Goal: Information Seeking & Learning: Learn about a topic

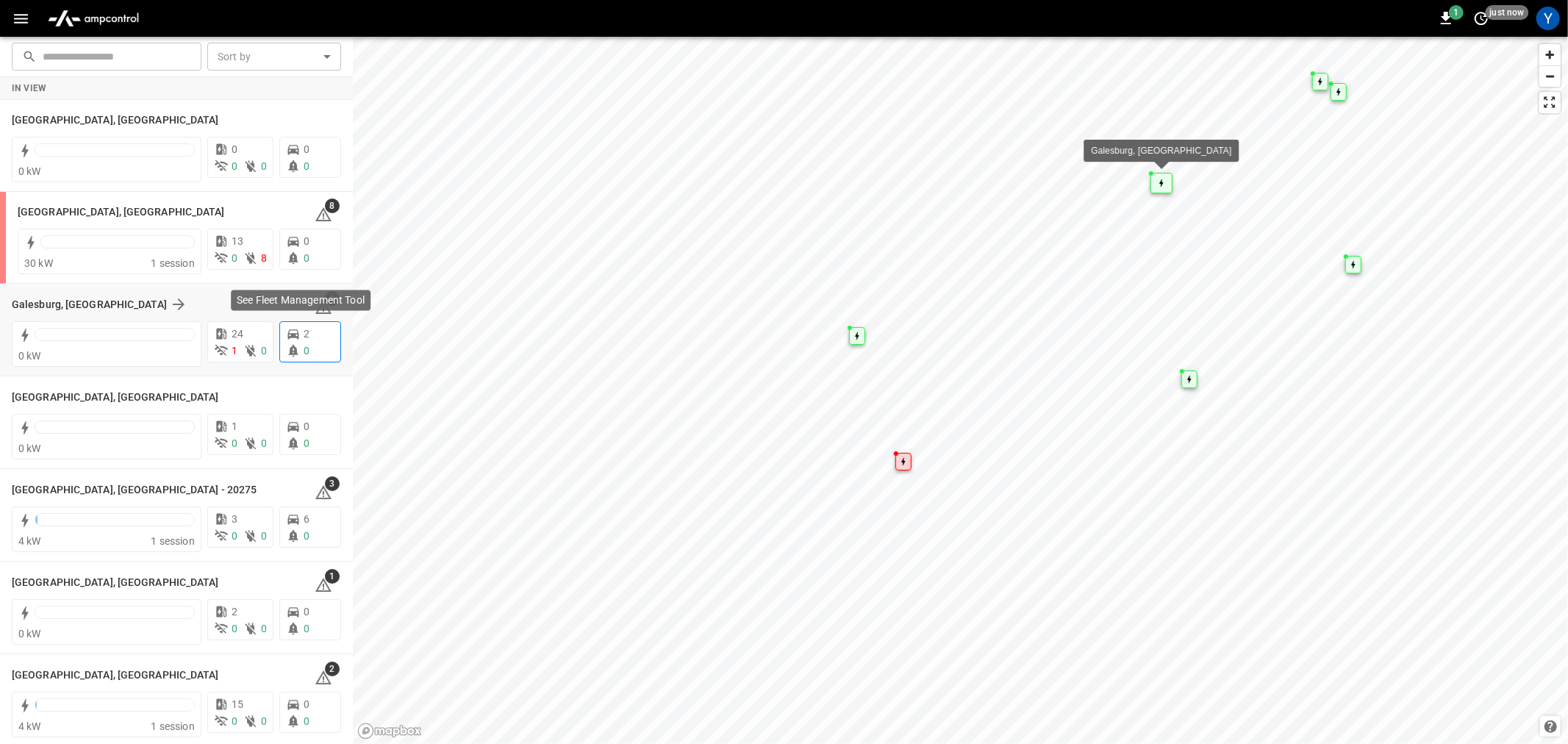
click at [303, 340] on div "2" at bounding box center [310, 334] width 48 height 15
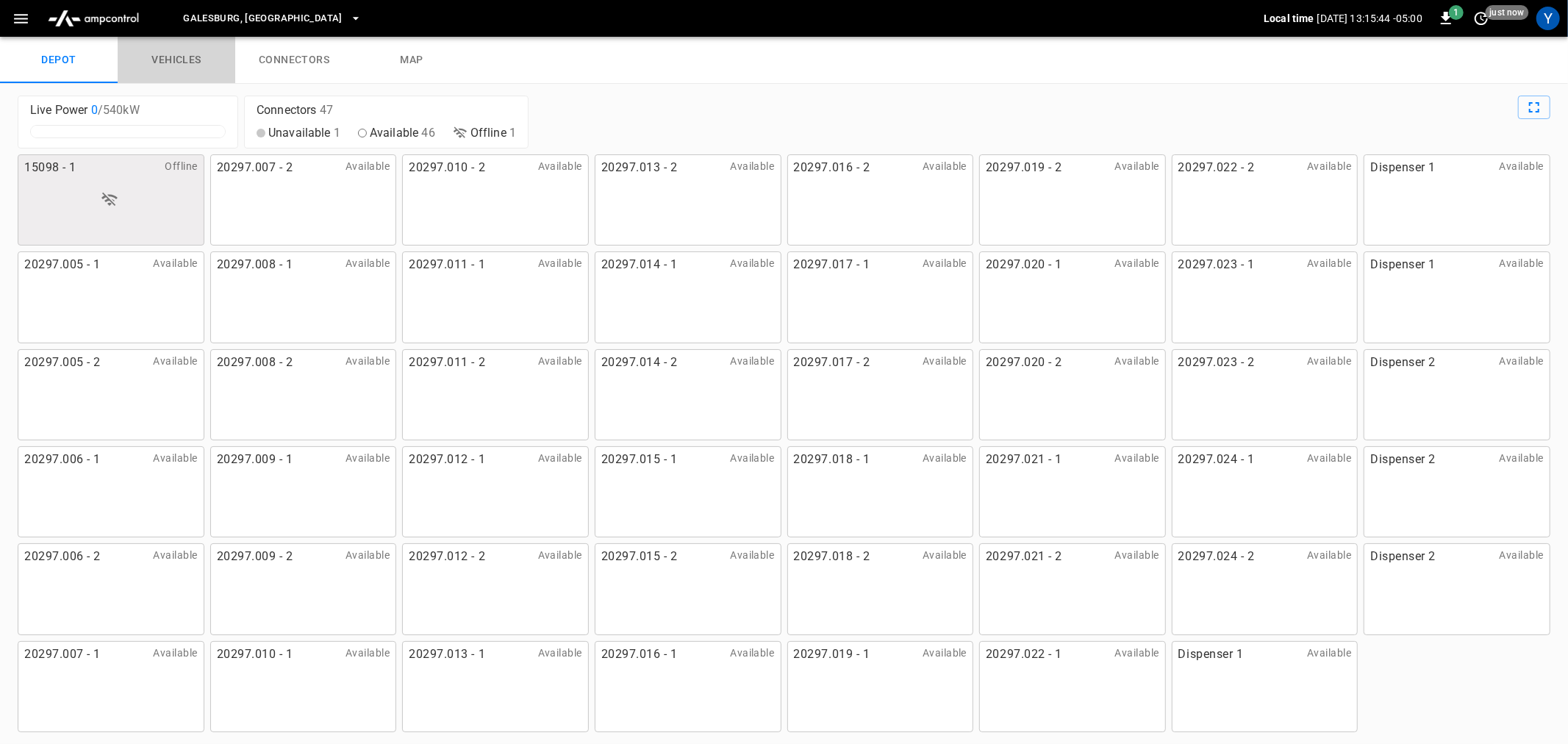
click at [185, 62] on link "vehicles" at bounding box center [176, 60] width 117 height 47
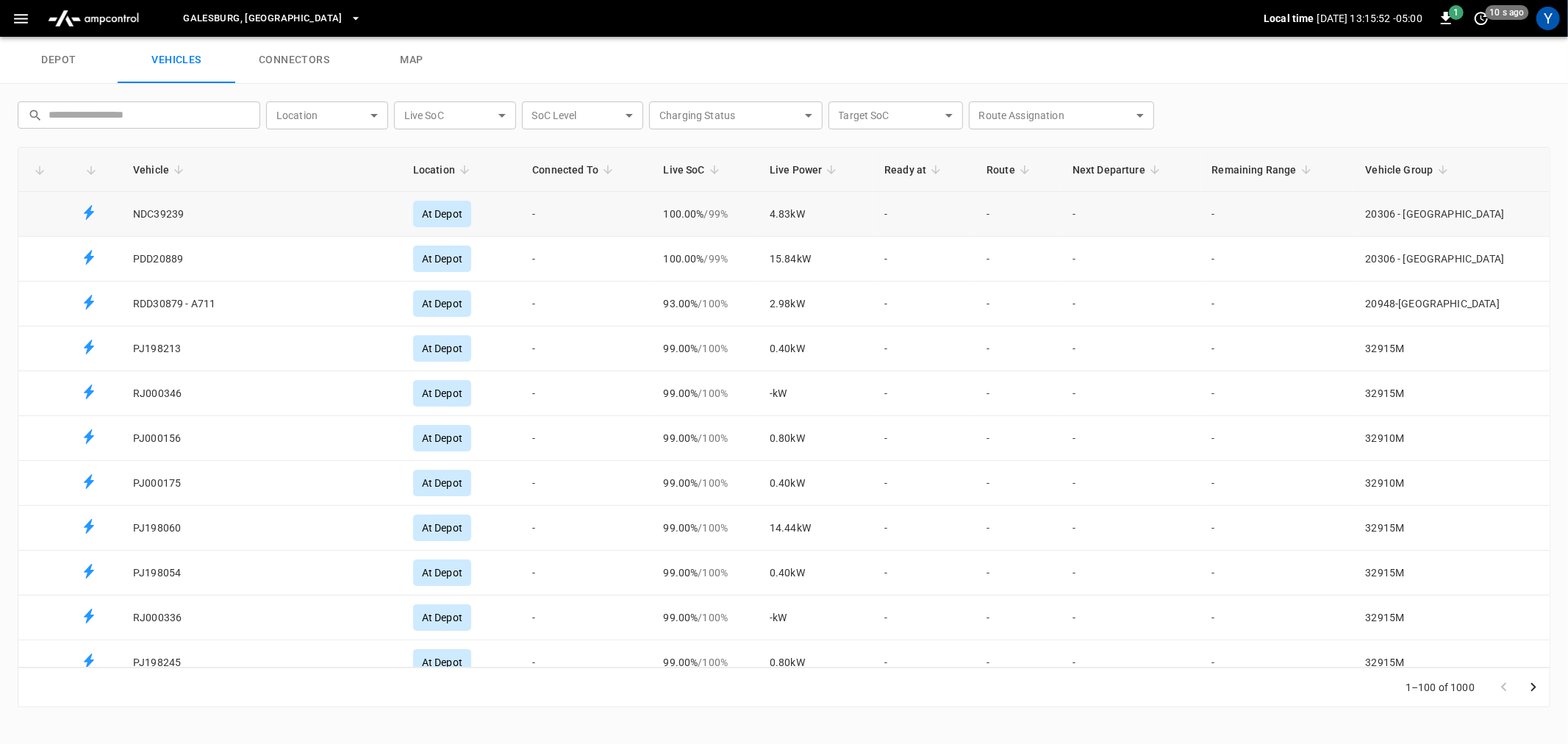
click at [178, 215] on td "NDC39239" at bounding box center [261, 214] width 280 height 45
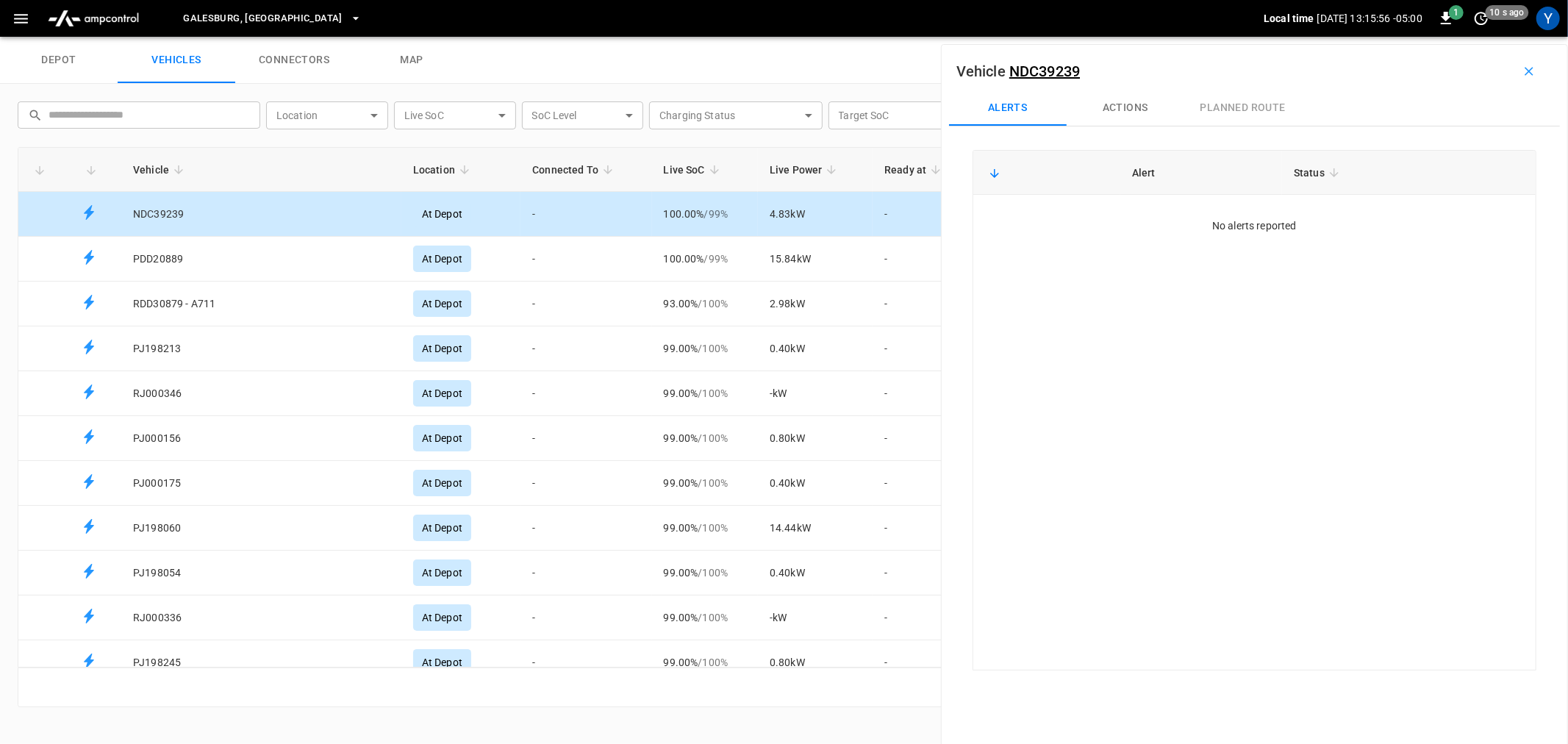
click at [358, 37] on body "[GEOGRAPHIC_DATA], [GEOGRAPHIC_DATA] Local time [DATE] 13:15:56 -05:00 1 10 s a…" at bounding box center [784, 18] width 1568 height 37
click at [320, 151] on li "At Depot" at bounding box center [326, 150] width 115 height 23
type input "********"
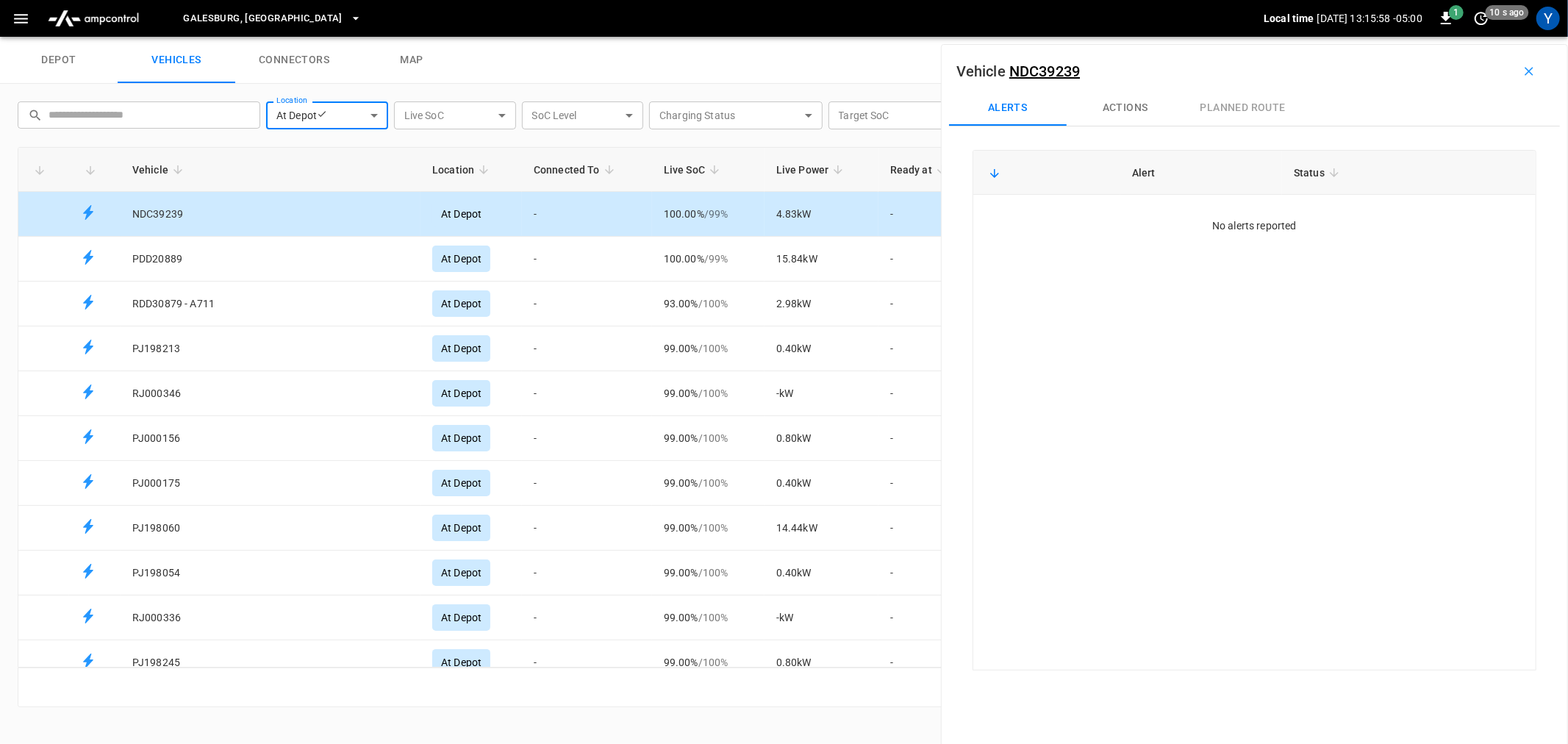
click at [499, 64] on div "depot vehicles connectors map" at bounding box center [784, 60] width 1568 height 47
click at [1522, 64] on icon "button" at bounding box center [1529, 70] width 14 height 14
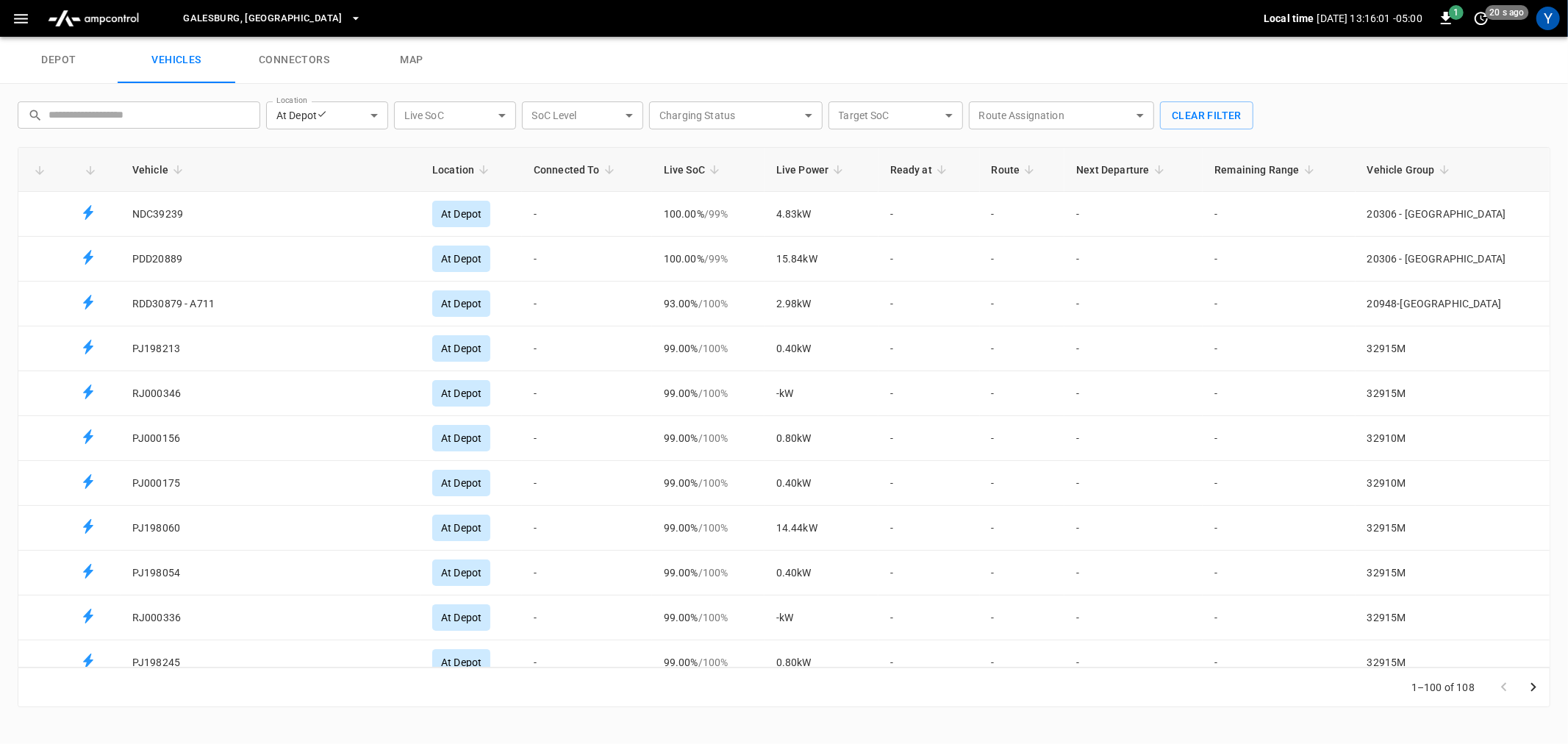
click at [31, 20] on button "button" at bounding box center [20, 18] width 30 height 27
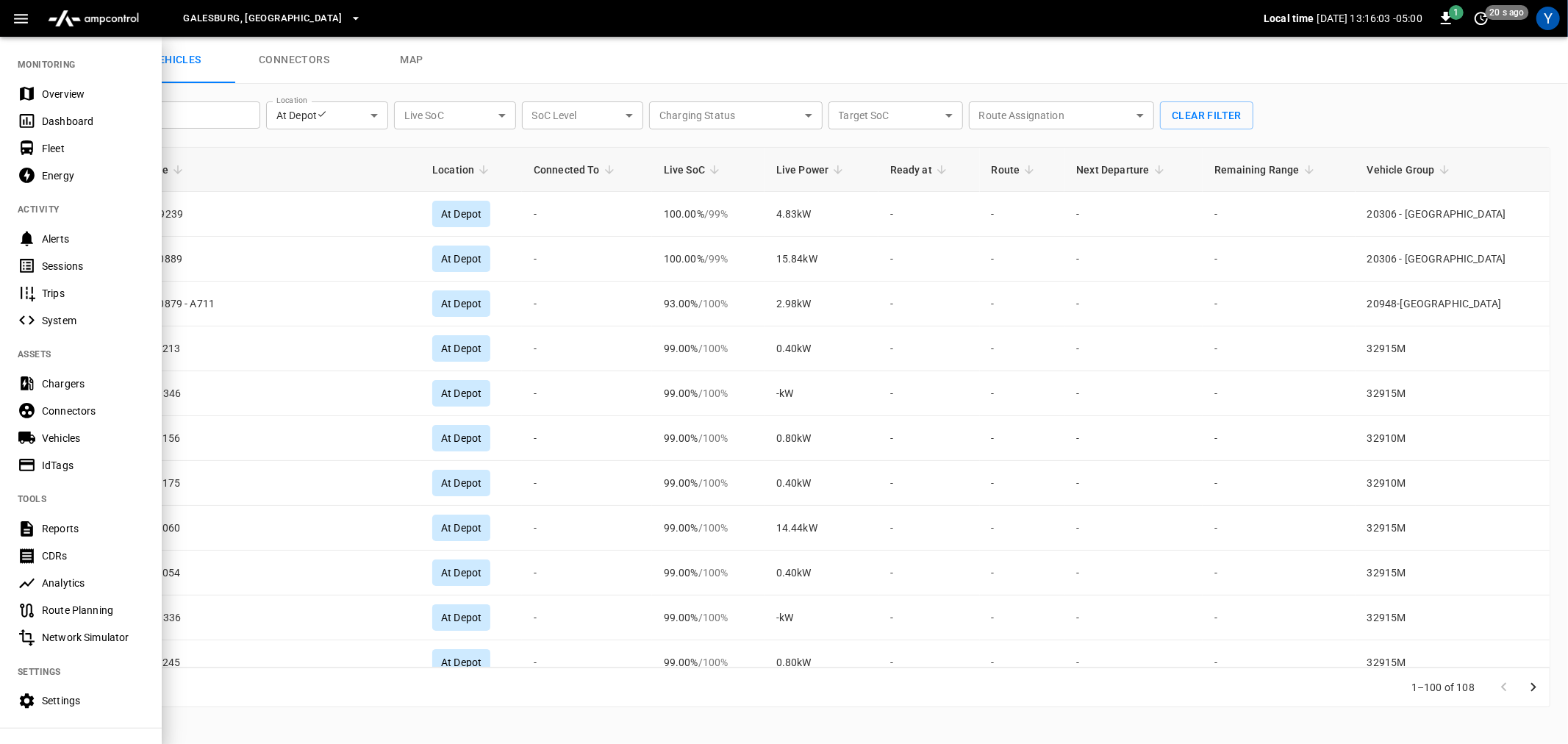
click at [76, 438] on div "Vehicles" at bounding box center [93, 438] width 102 height 14
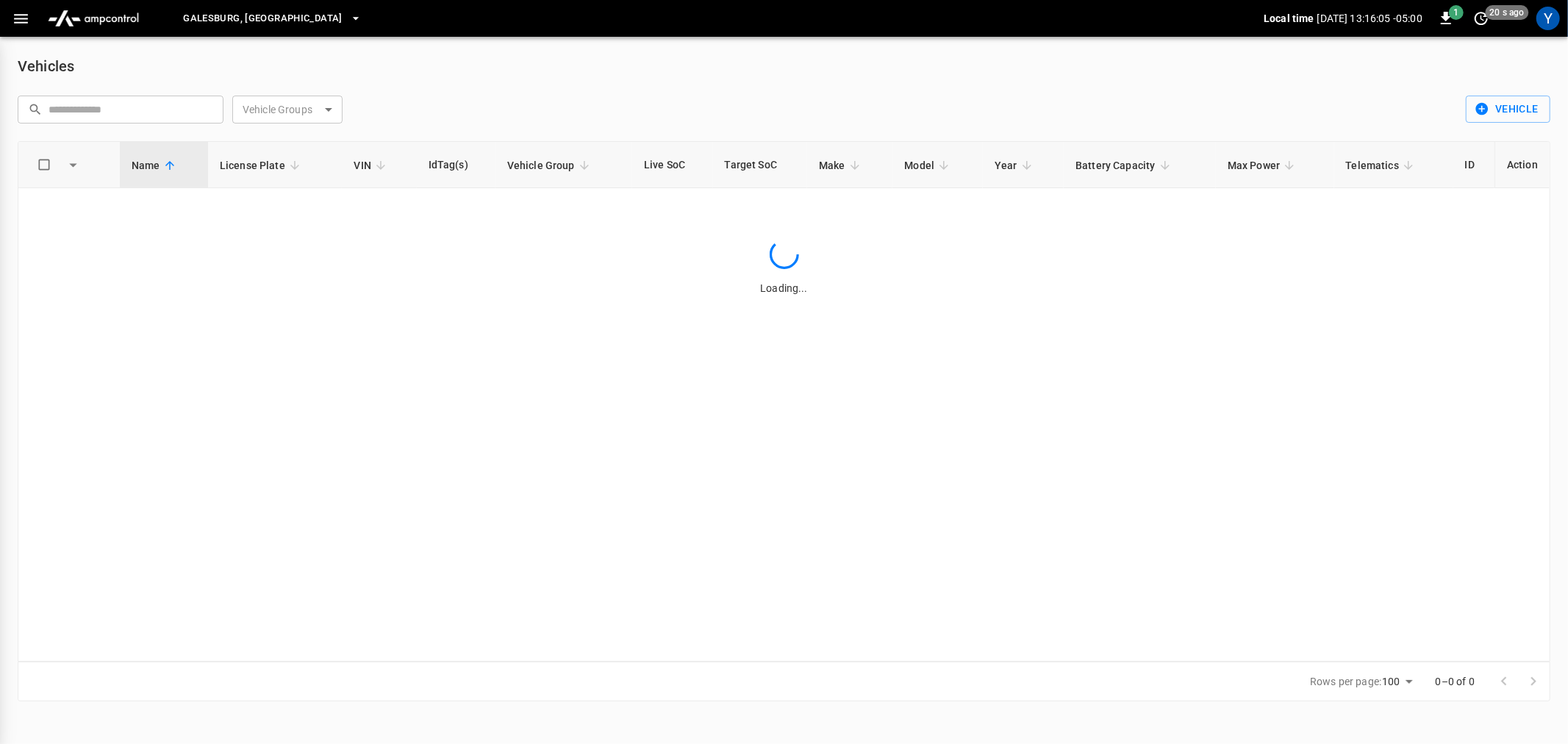
click at [335, 108] on body "[GEOGRAPHIC_DATA], [GEOGRAPHIC_DATA] Local time [DATE] 13:16:05 -05:00 1 20 s a…" at bounding box center [784, 359] width 1568 height 719
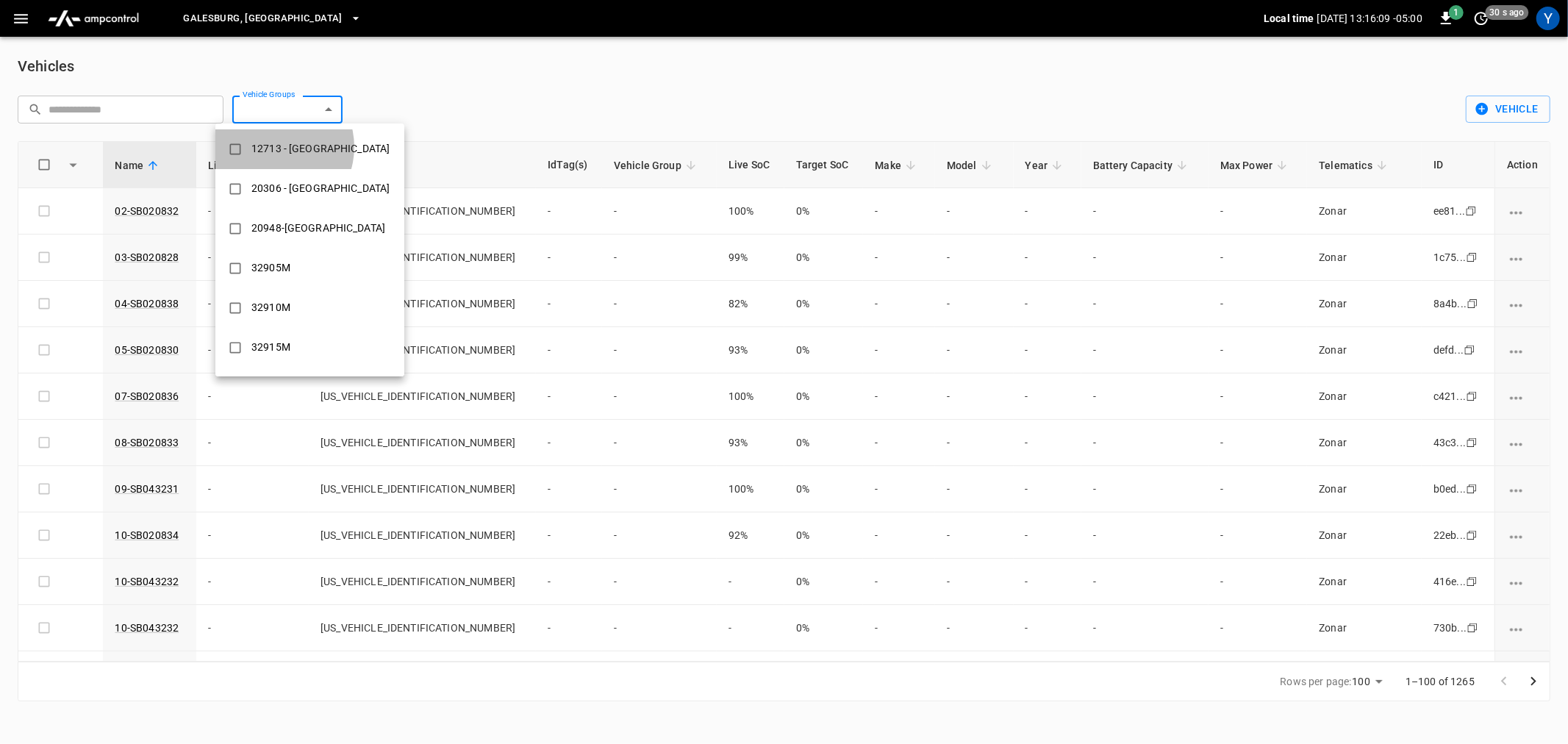
click at [274, 147] on div "12713 - [GEOGRAPHIC_DATA]" at bounding box center [321, 149] width 156 height 27
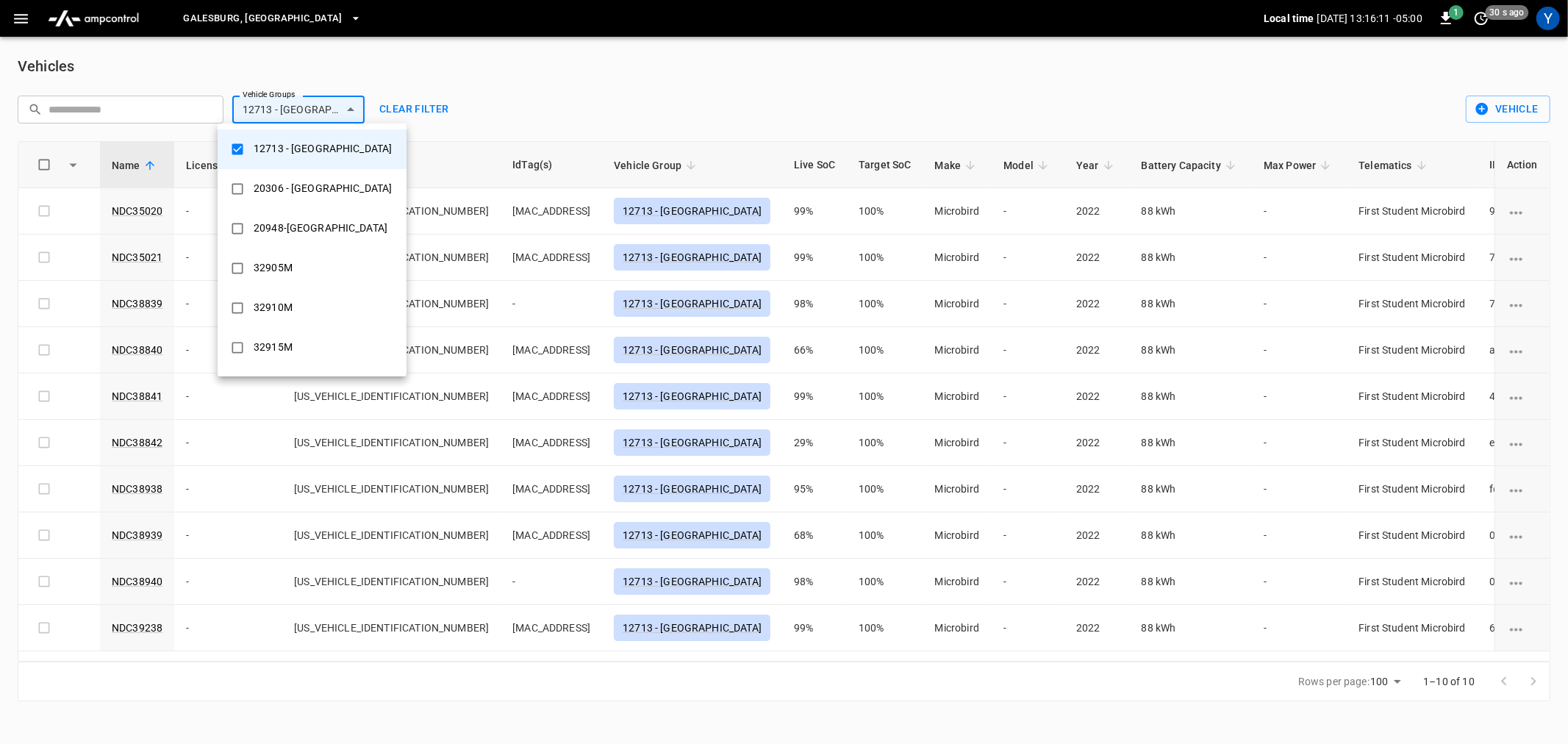
click at [696, 91] on div at bounding box center [784, 372] width 1568 height 744
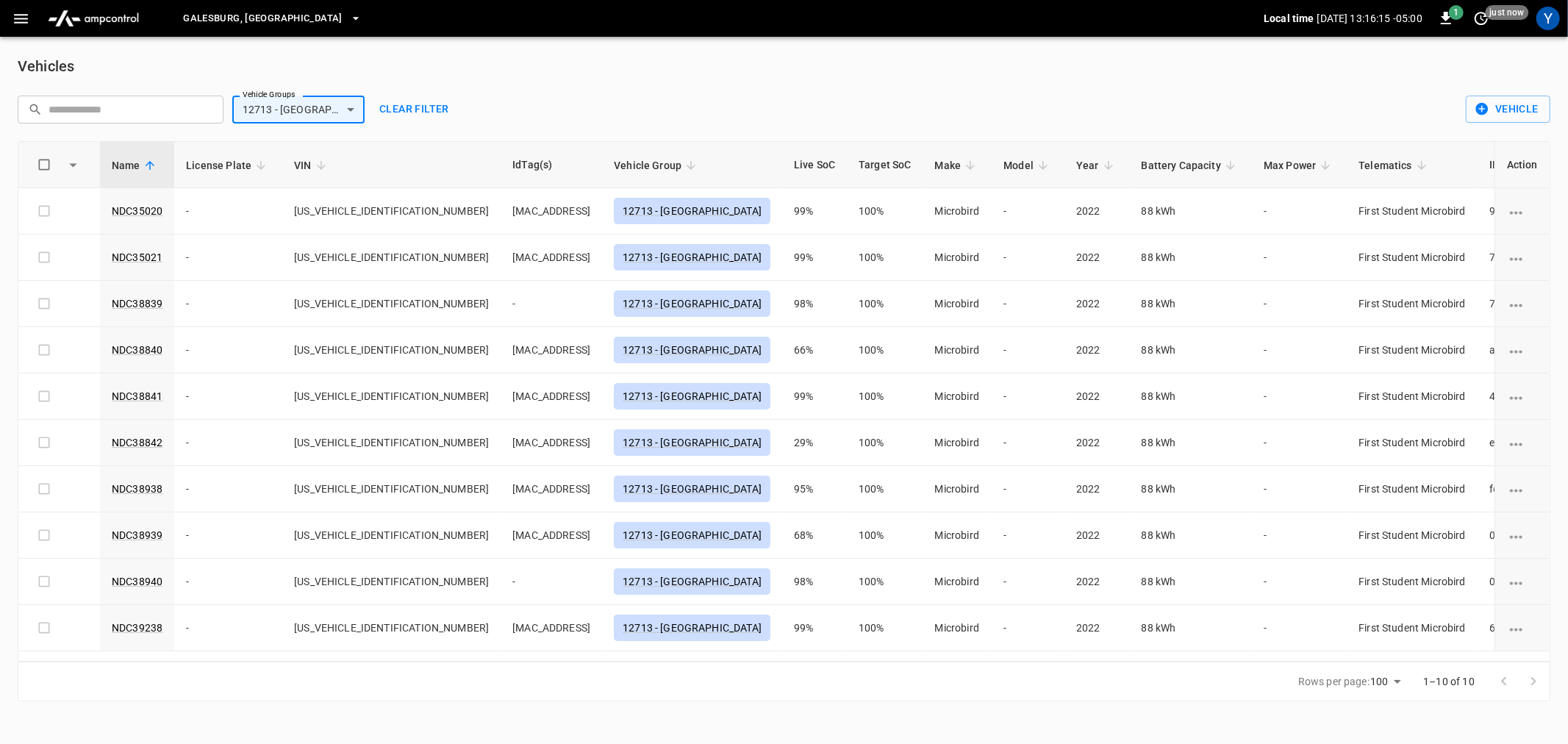
click at [326, 114] on body "**********" at bounding box center [784, 359] width 1568 height 719
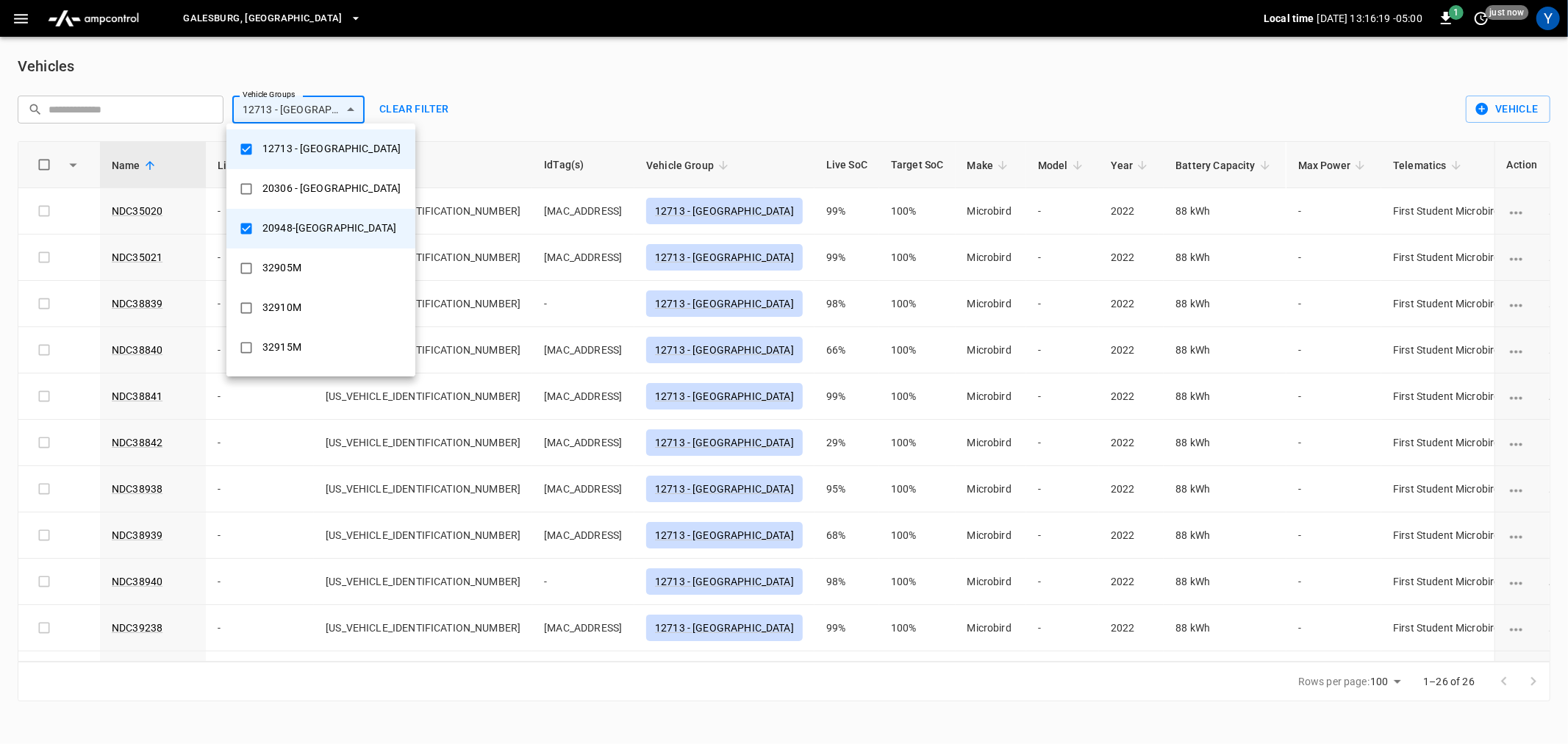
type input "**********"
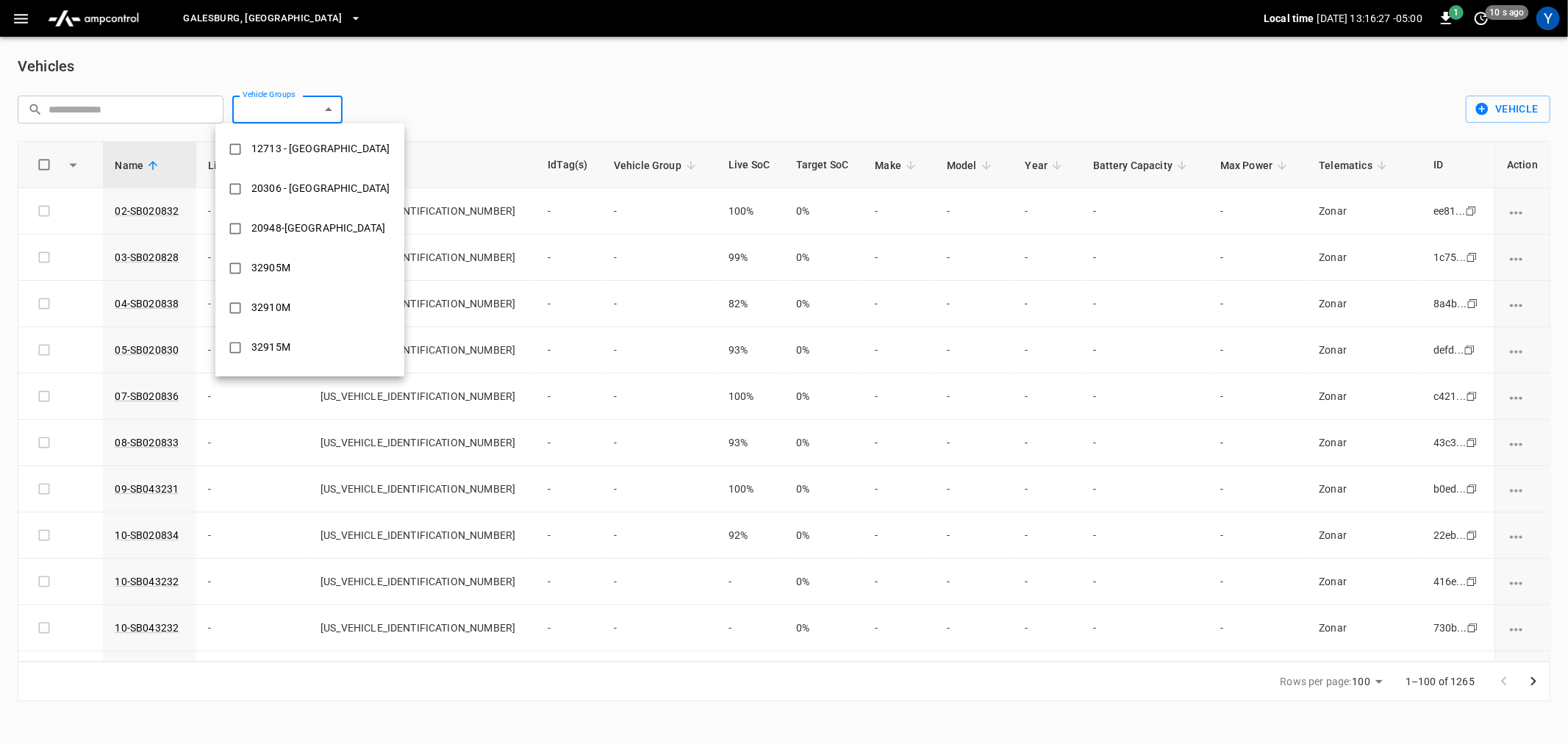
click at [612, 375] on div at bounding box center [784, 372] width 1568 height 744
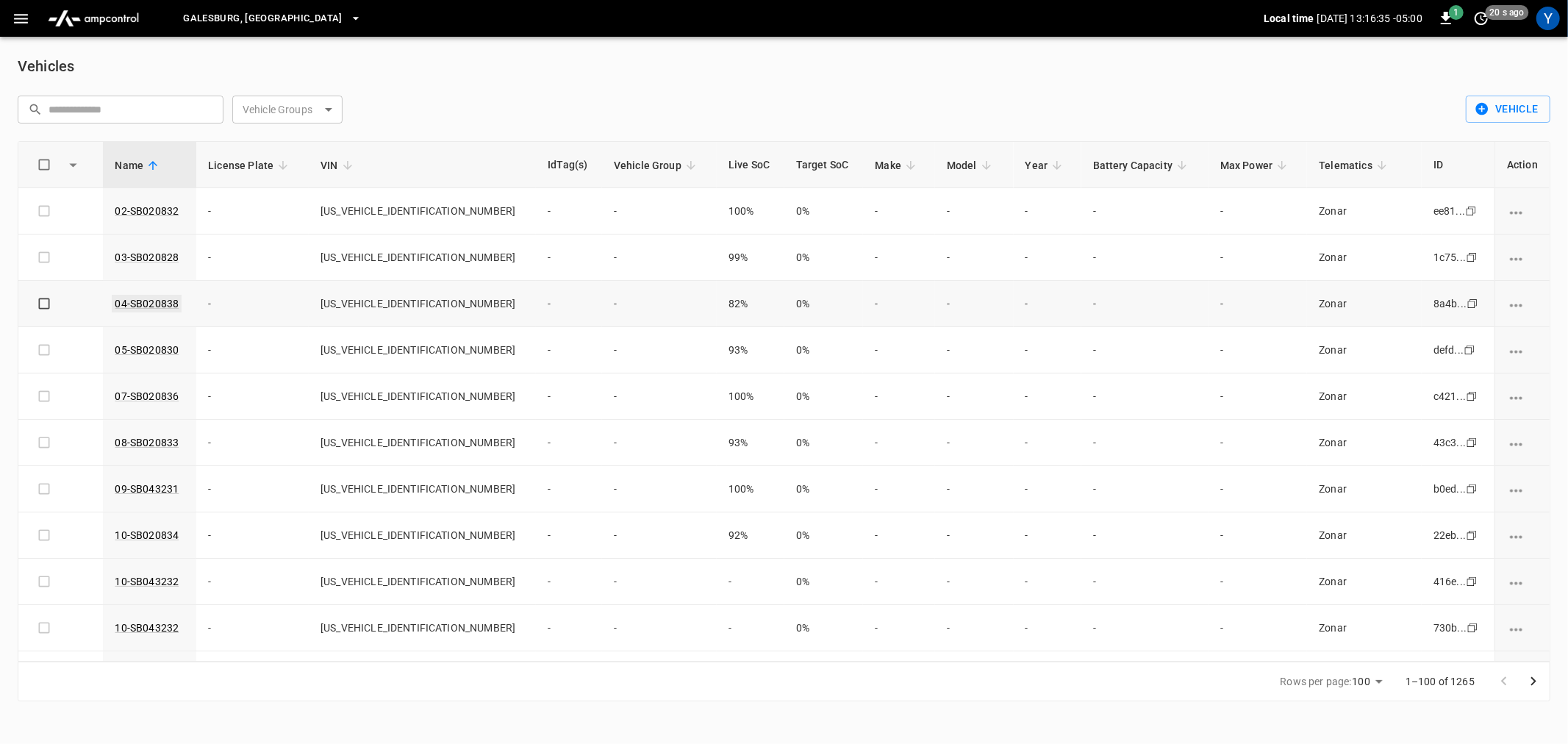
click at [162, 303] on link "04-SB020838" at bounding box center [146, 303] width 70 height 17
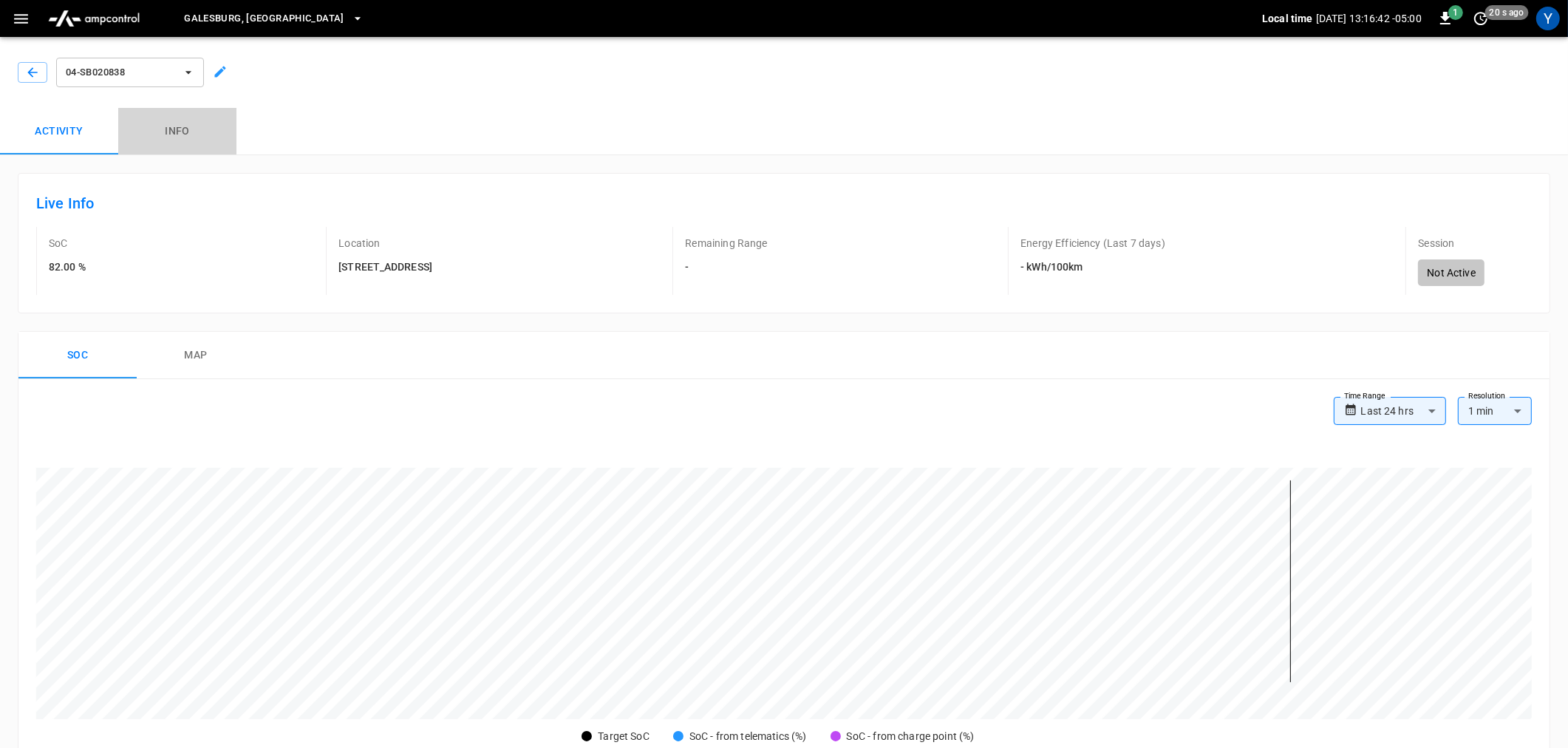
click at [176, 127] on button "Info" at bounding box center [177, 132] width 118 height 47
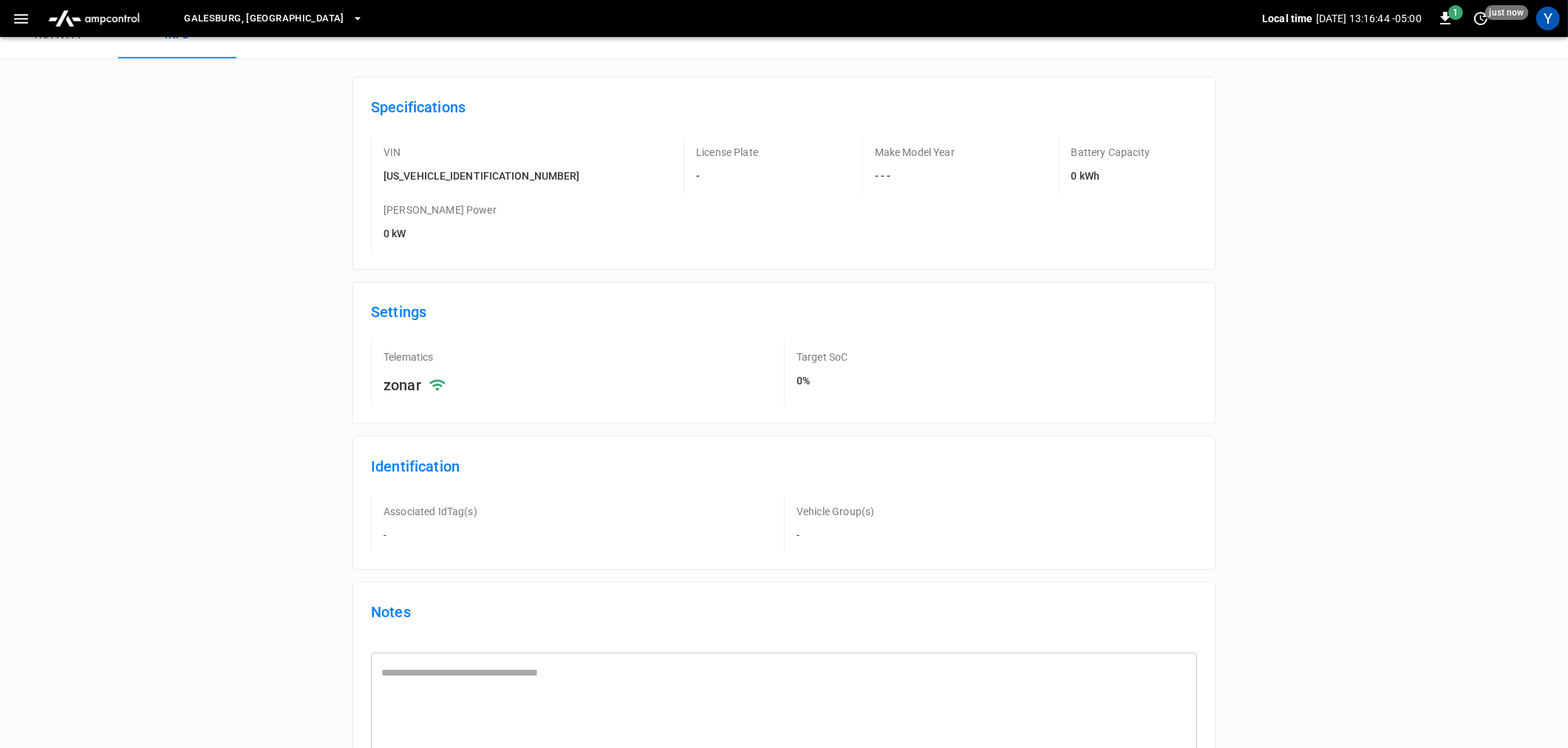
scroll to position [127, 0]
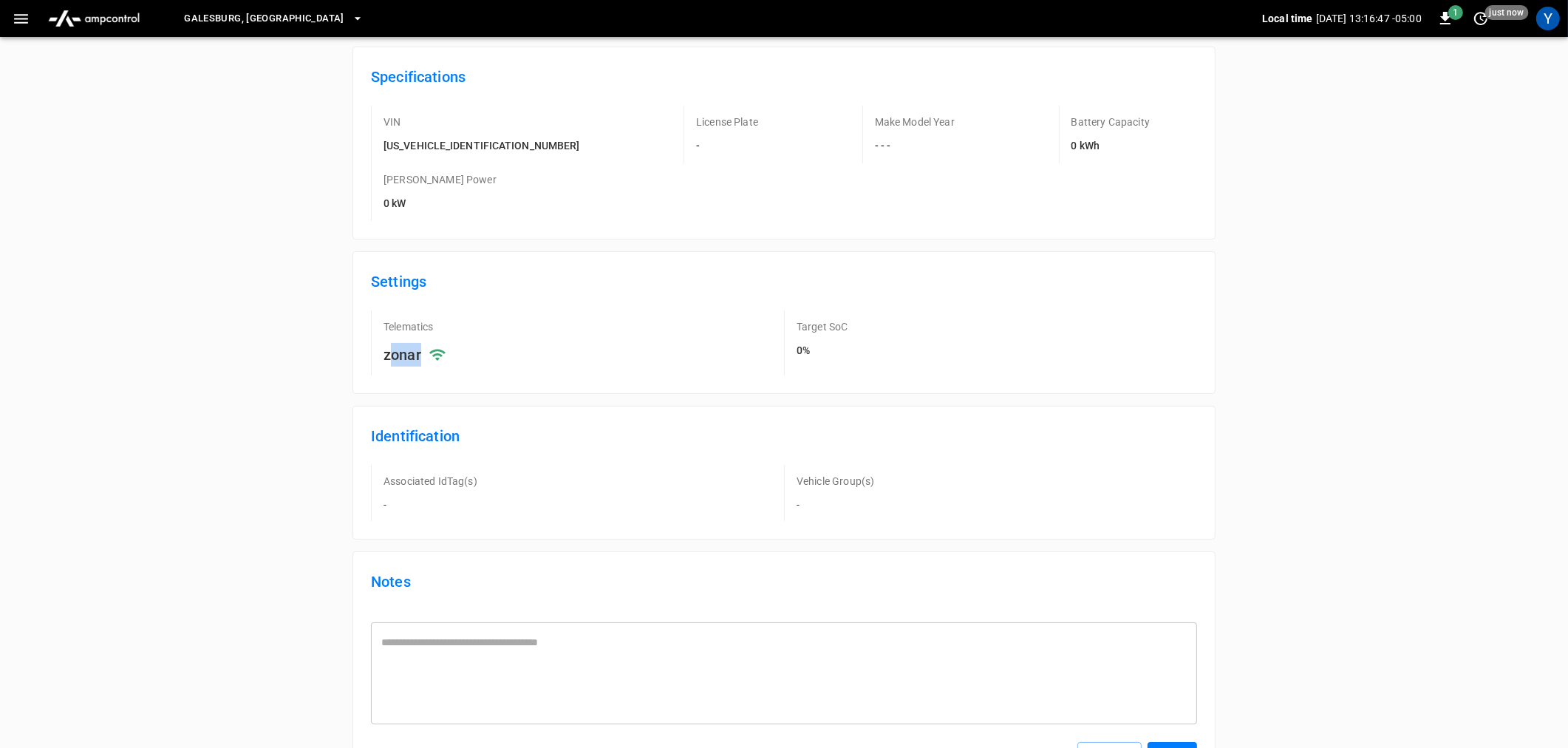
drag, startPoint x: 390, startPoint y: 297, endPoint x: 422, endPoint y: 294, distance: 32.1
click at [422, 343] on div "zonar" at bounding box center [559, 354] width 353 height 23
click at [439, 345] on icon at bounding box center [437, 354] width 17 height 17
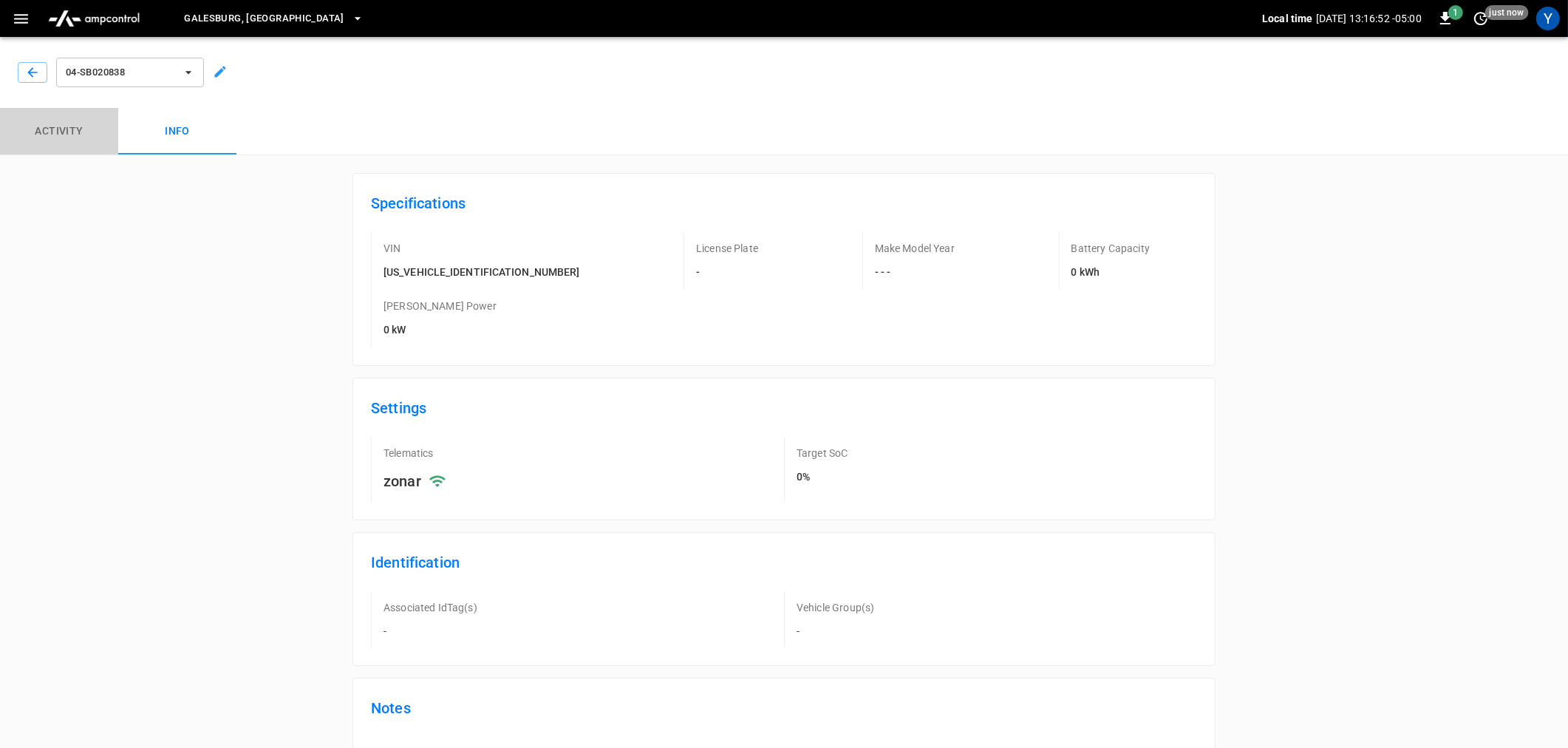
click at [92, 135] on button "Activity" at bounding box center [59, 132] width 118 height 47
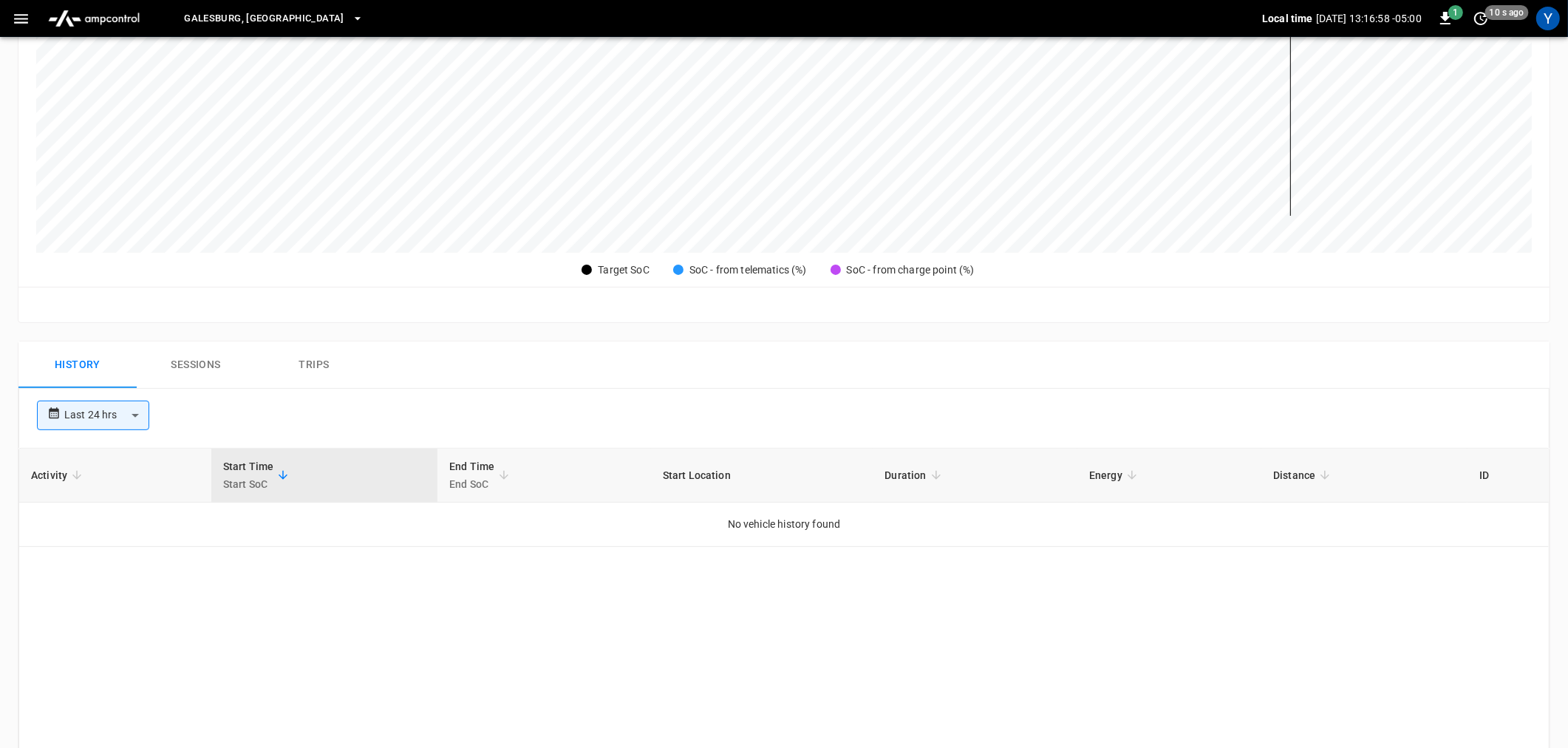
scroll to position [493, 0]
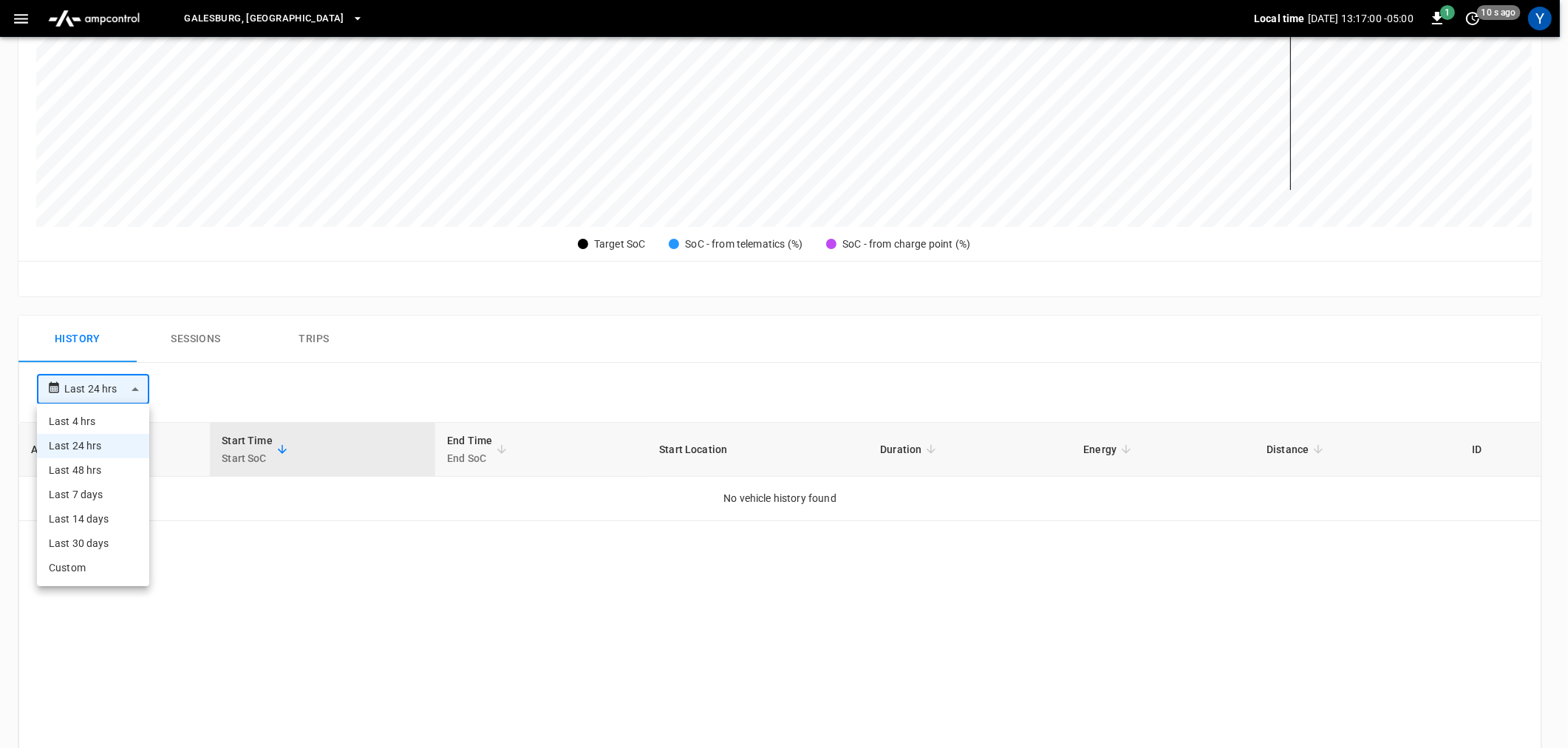
click at [137, 387] on body "**********" at bounding box center [784, 255] width 1568 height 1496
click at [98, 496] on li "Last 7 days" at bounding box center [93, 494] width 112 height 24
type input "**********"
type input "***"
type input "**********"
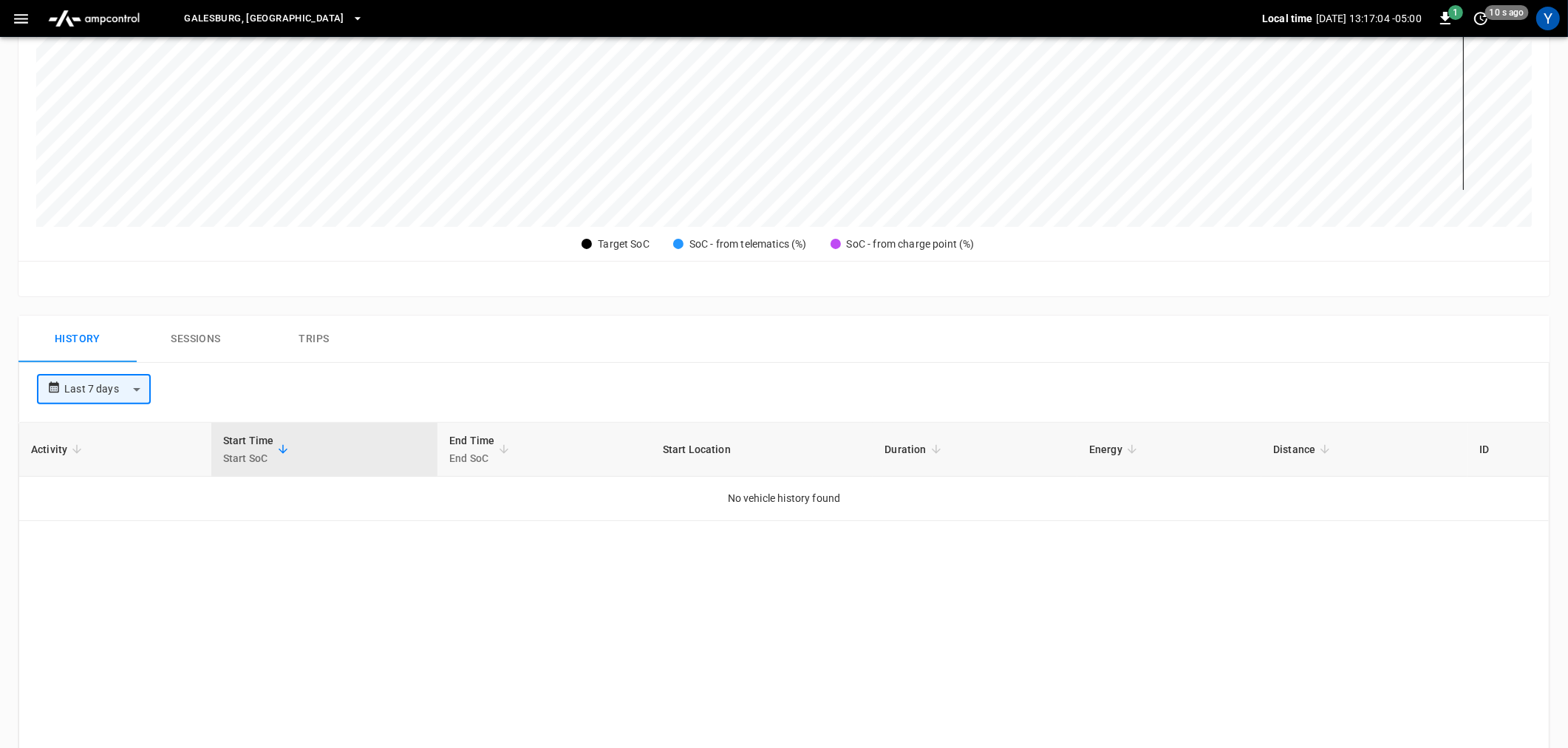
click at [202, 337] on button "Sessions" at bounding box center [195, 339] width 118 height 47
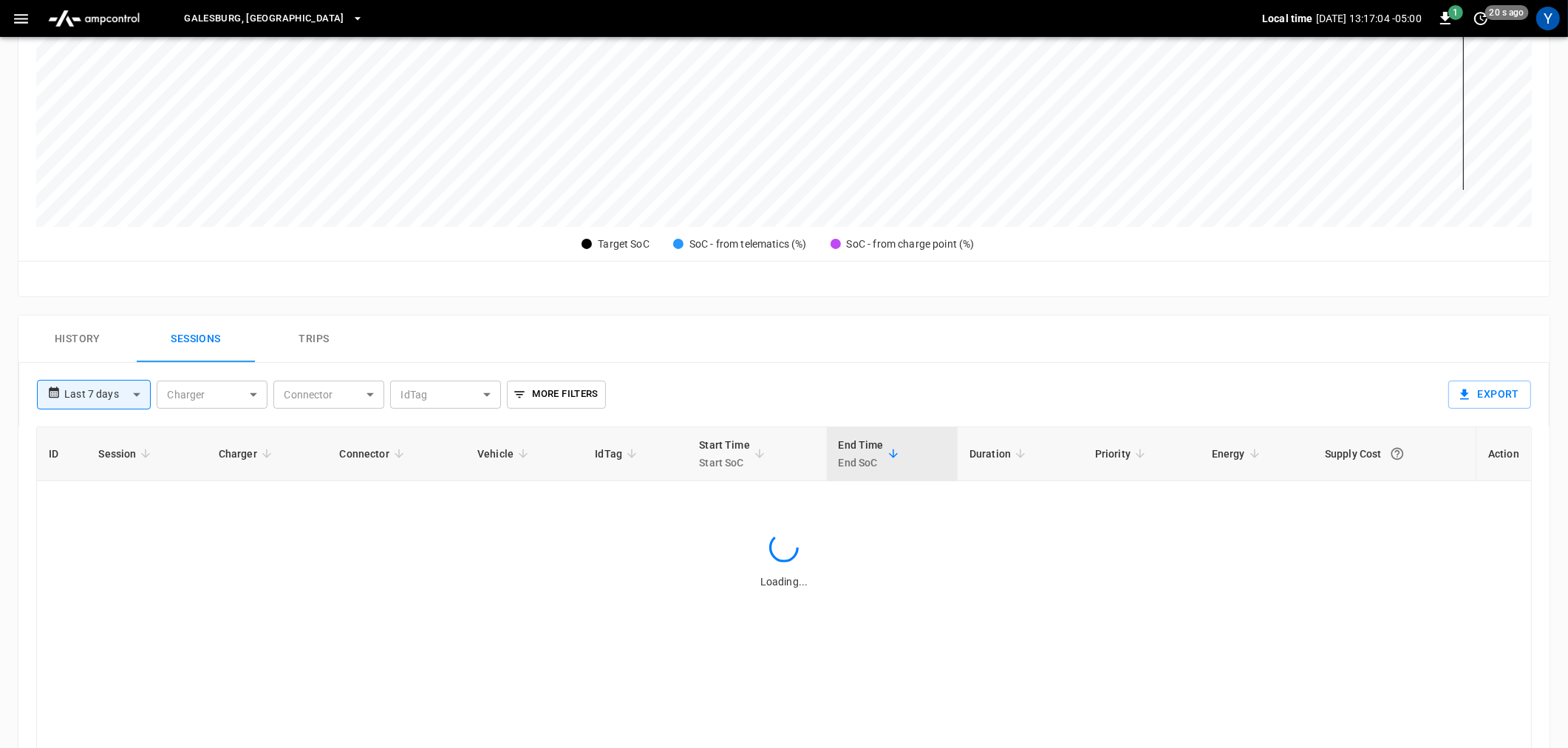
click at [108, 343] on button "History" at bounding box center [77, 339] width 118 height 47
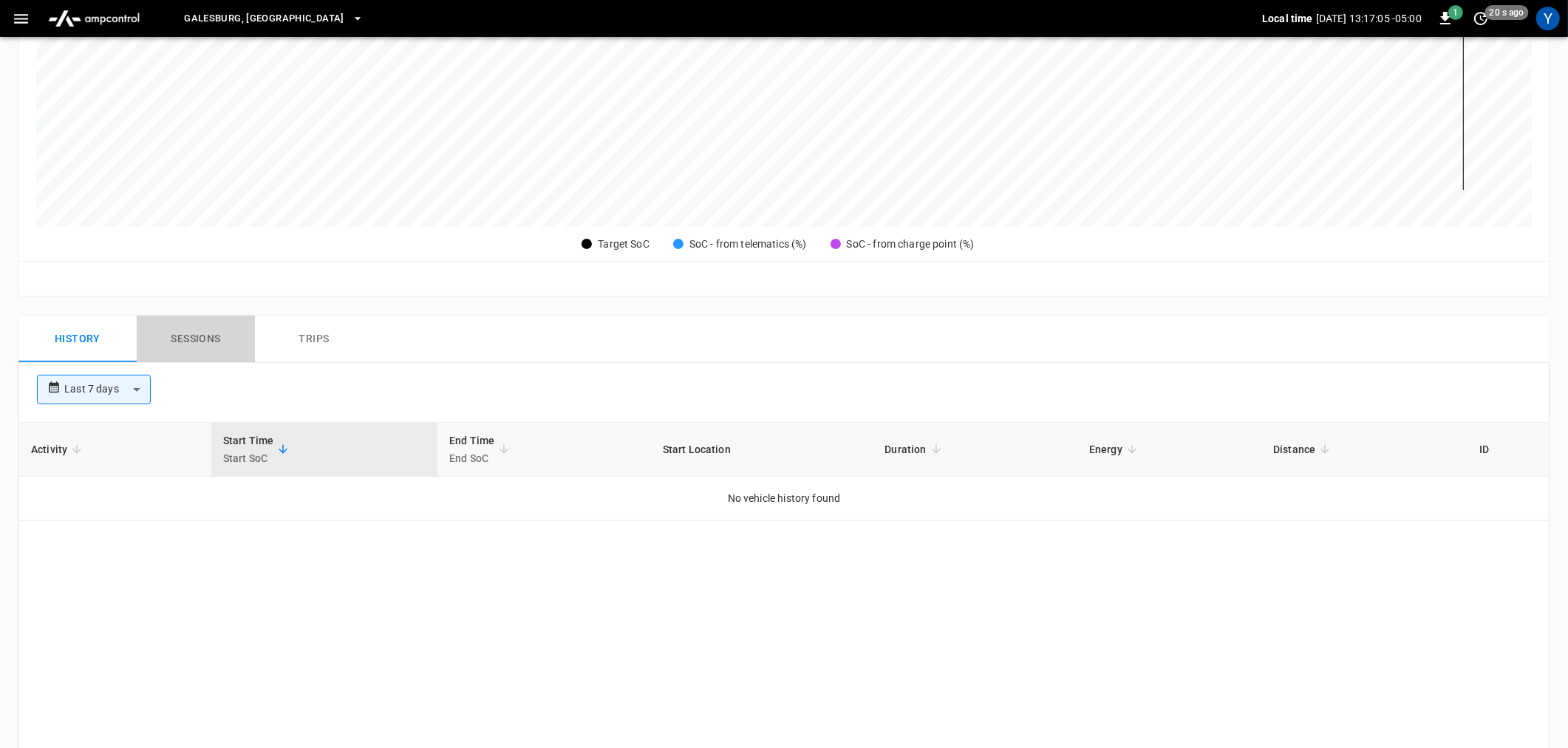
click at [197, 340] on button "Sessions" at bounding box center [195, 339] width 118 height 47
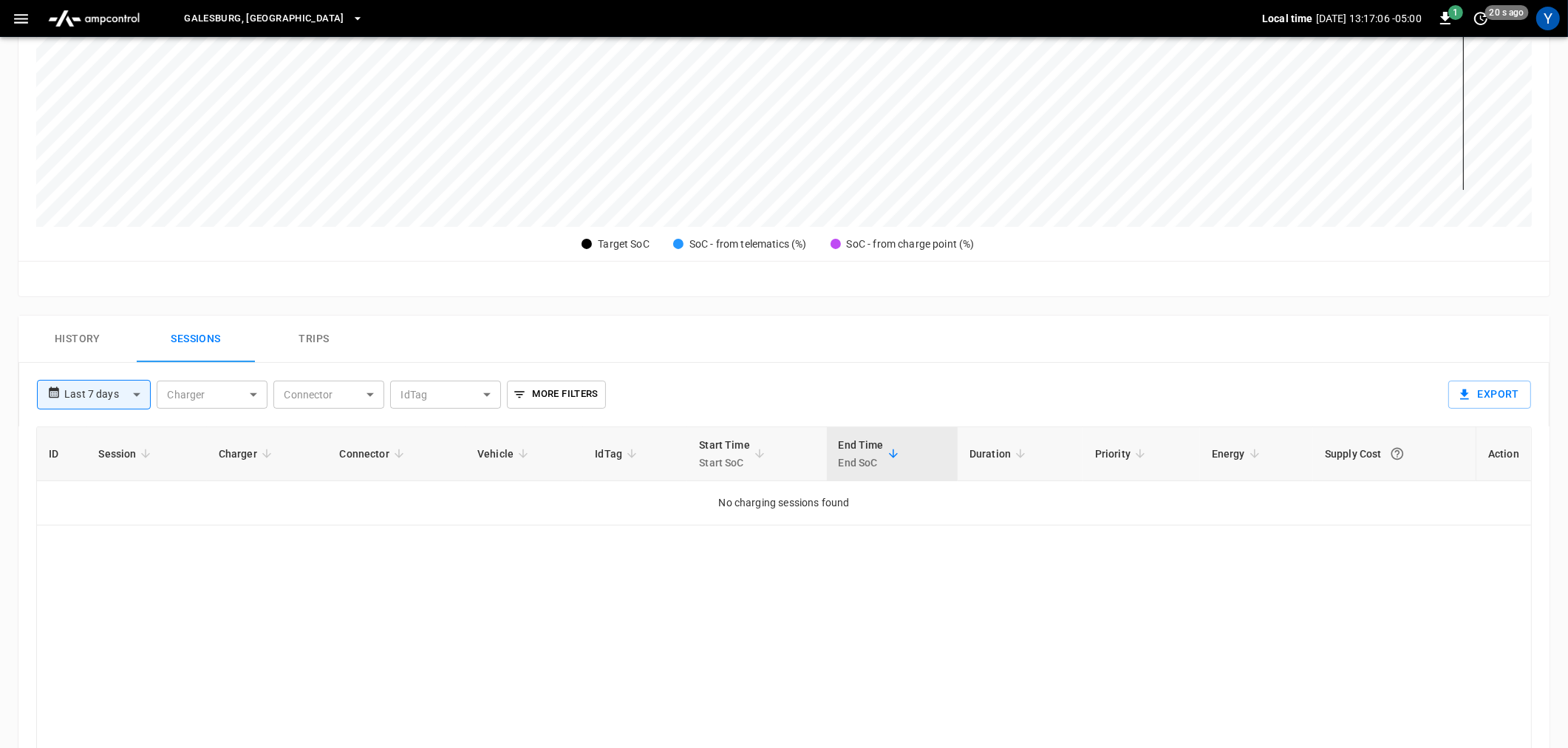
click at [316, 330] on button "Trips" at bounding box center [314, 339] width 118 height 47
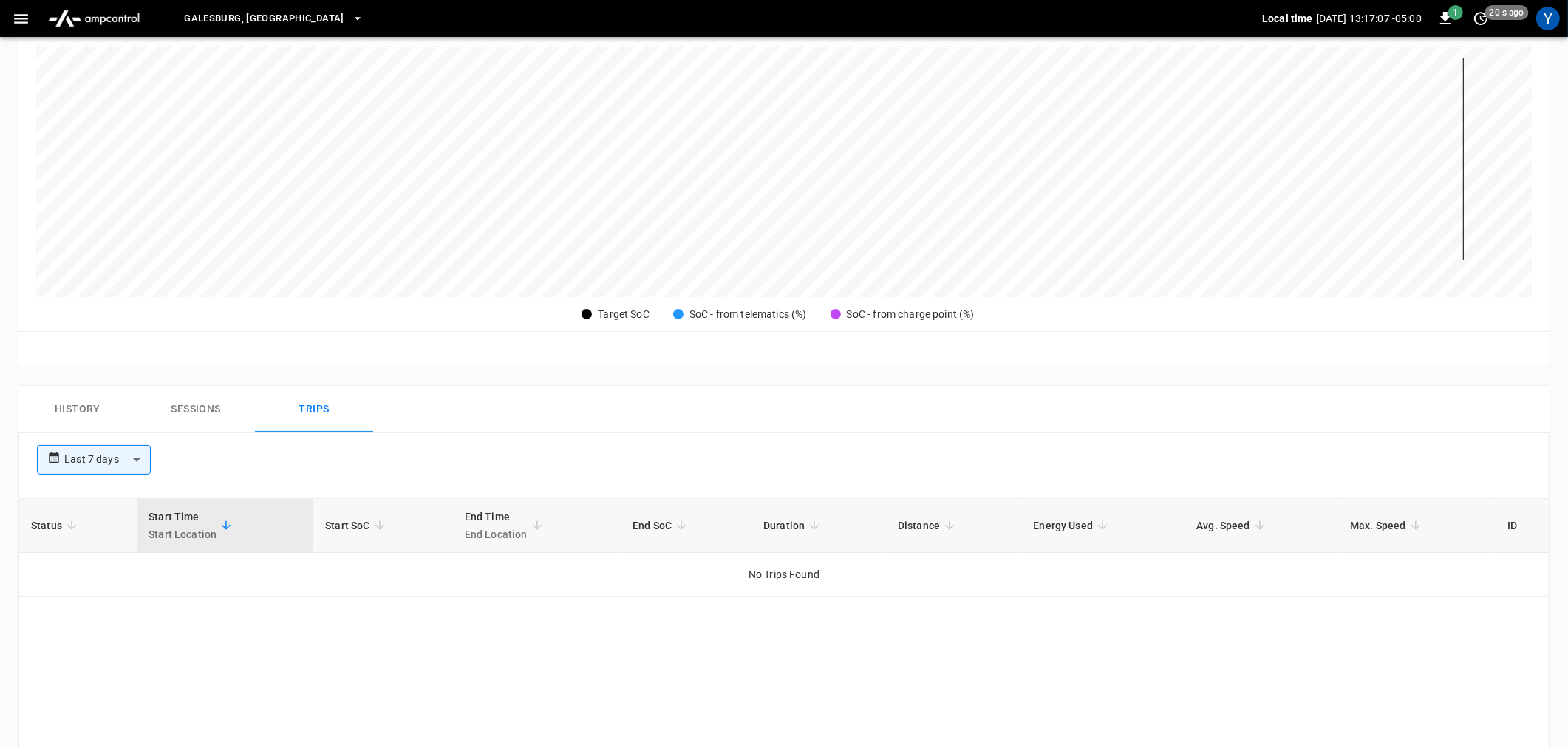
scroll to position [453, 0]
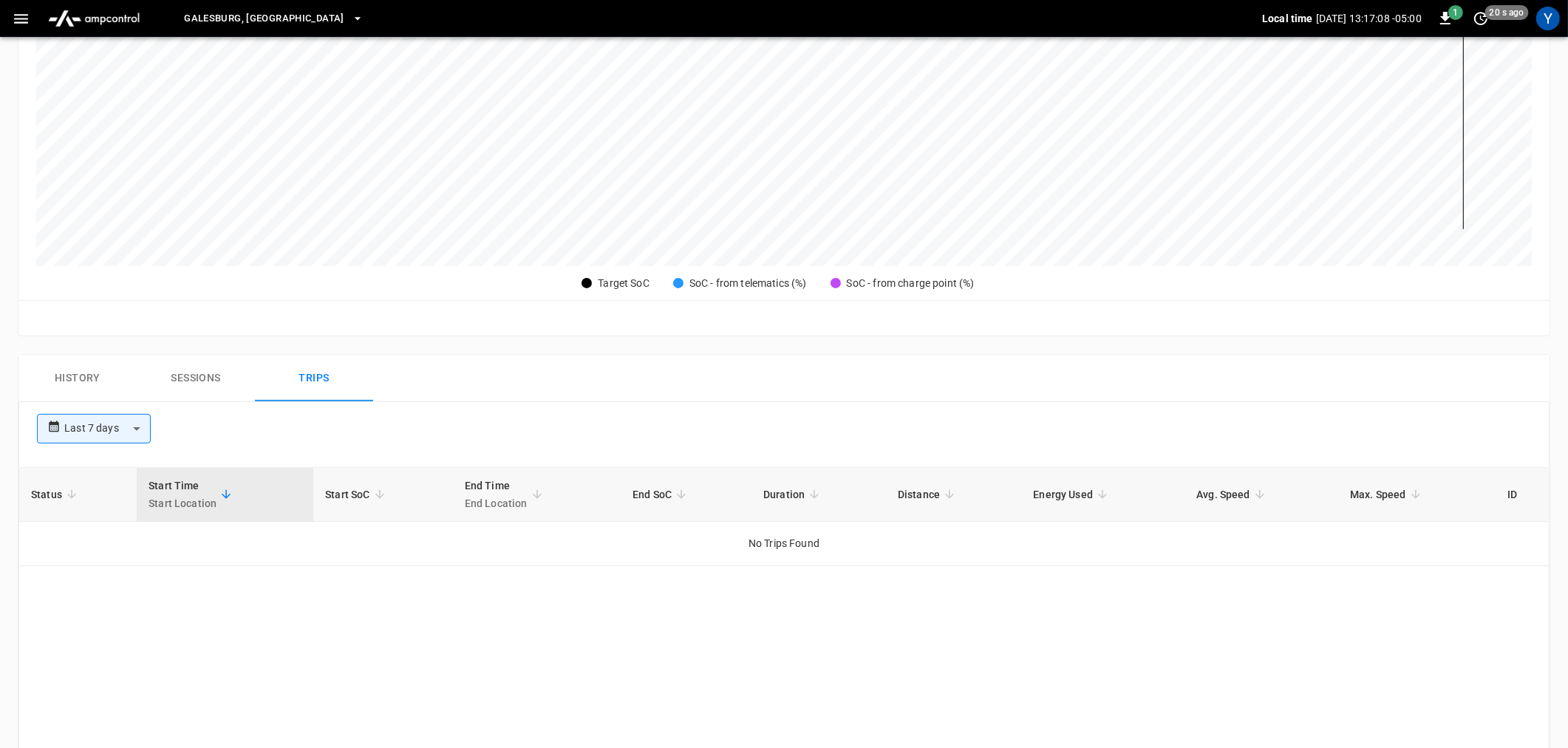
click at [208, 379] on button "Sessions" at bounding box center [195, 378] width 118 height 47
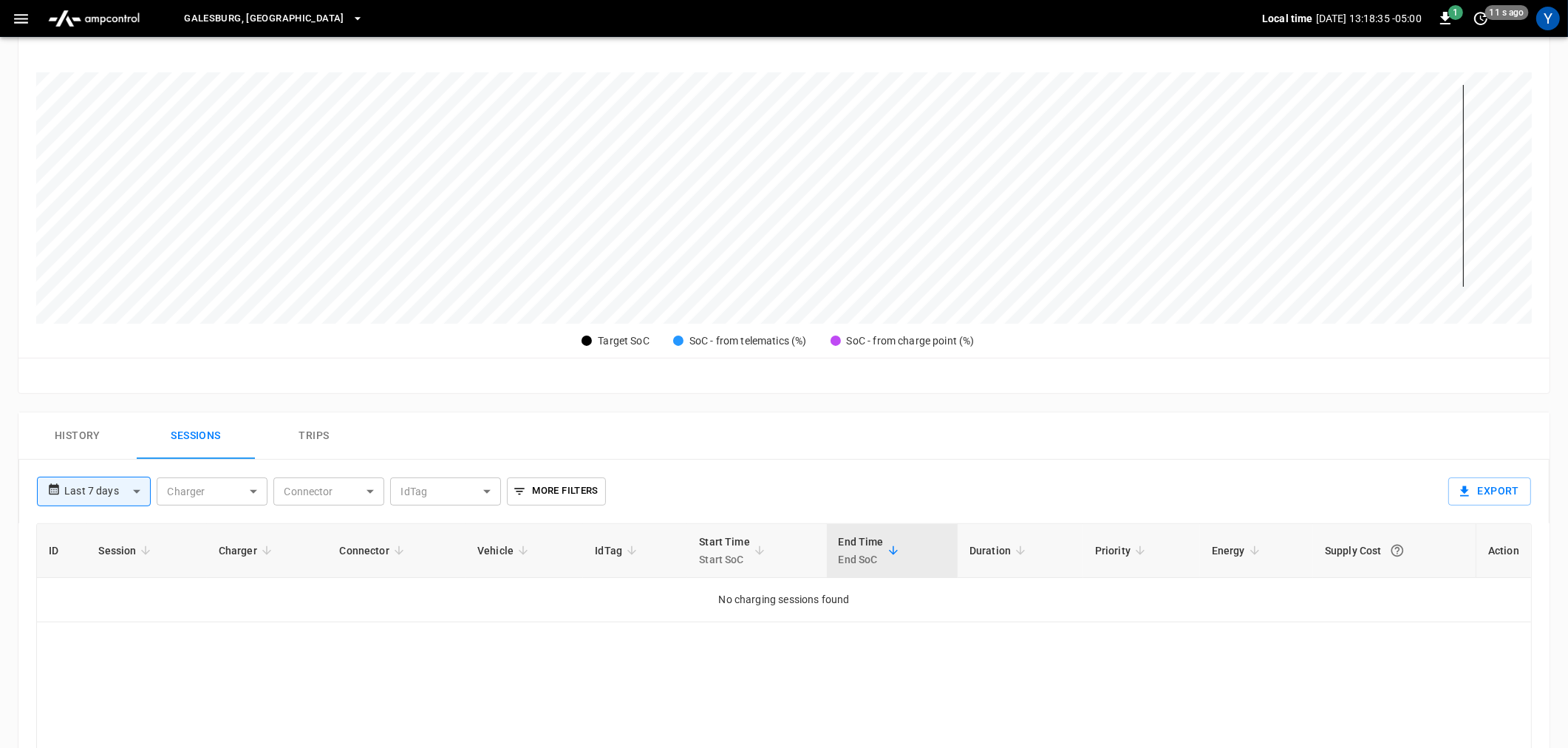
scroll to position [289, 0]
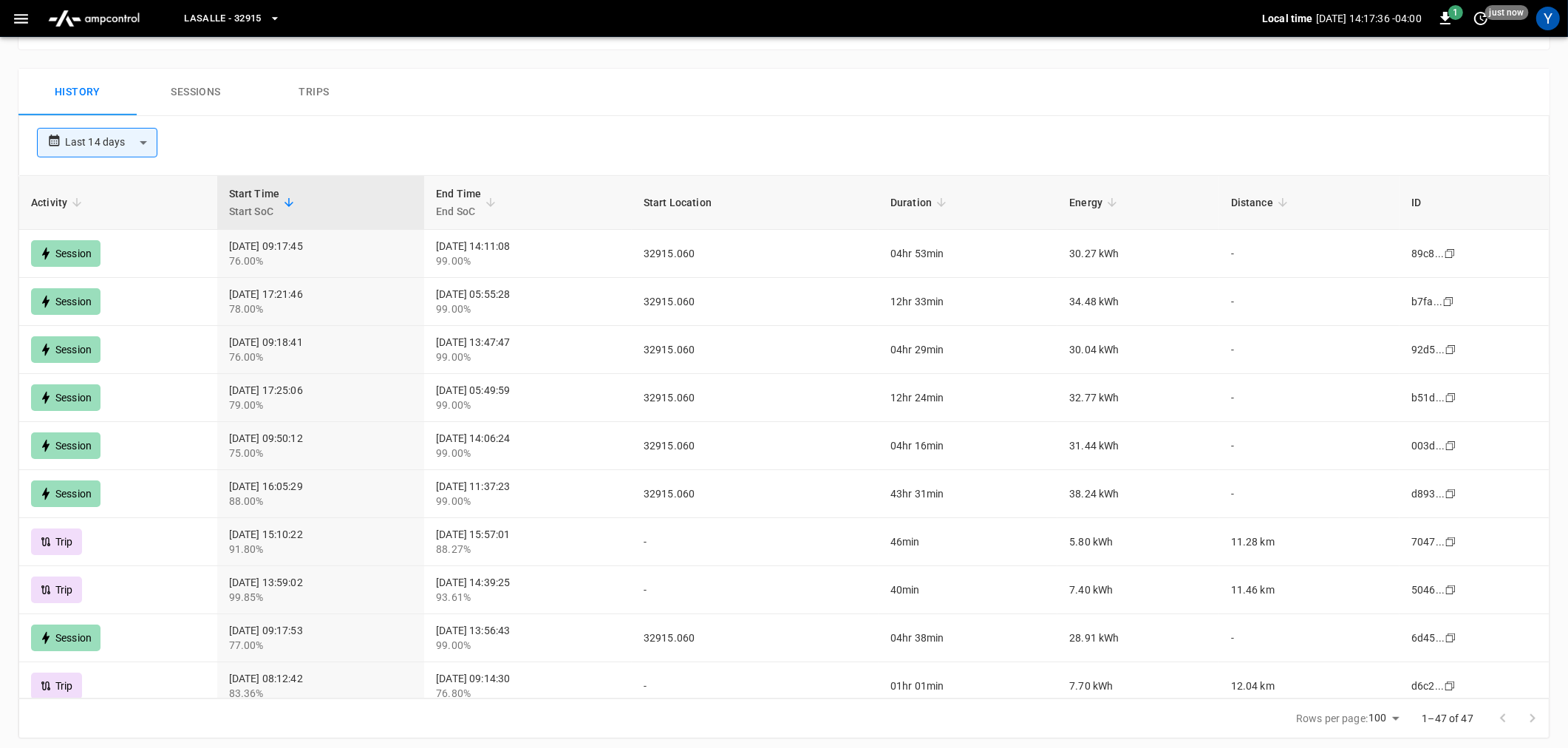
scroll to position [656, 0]
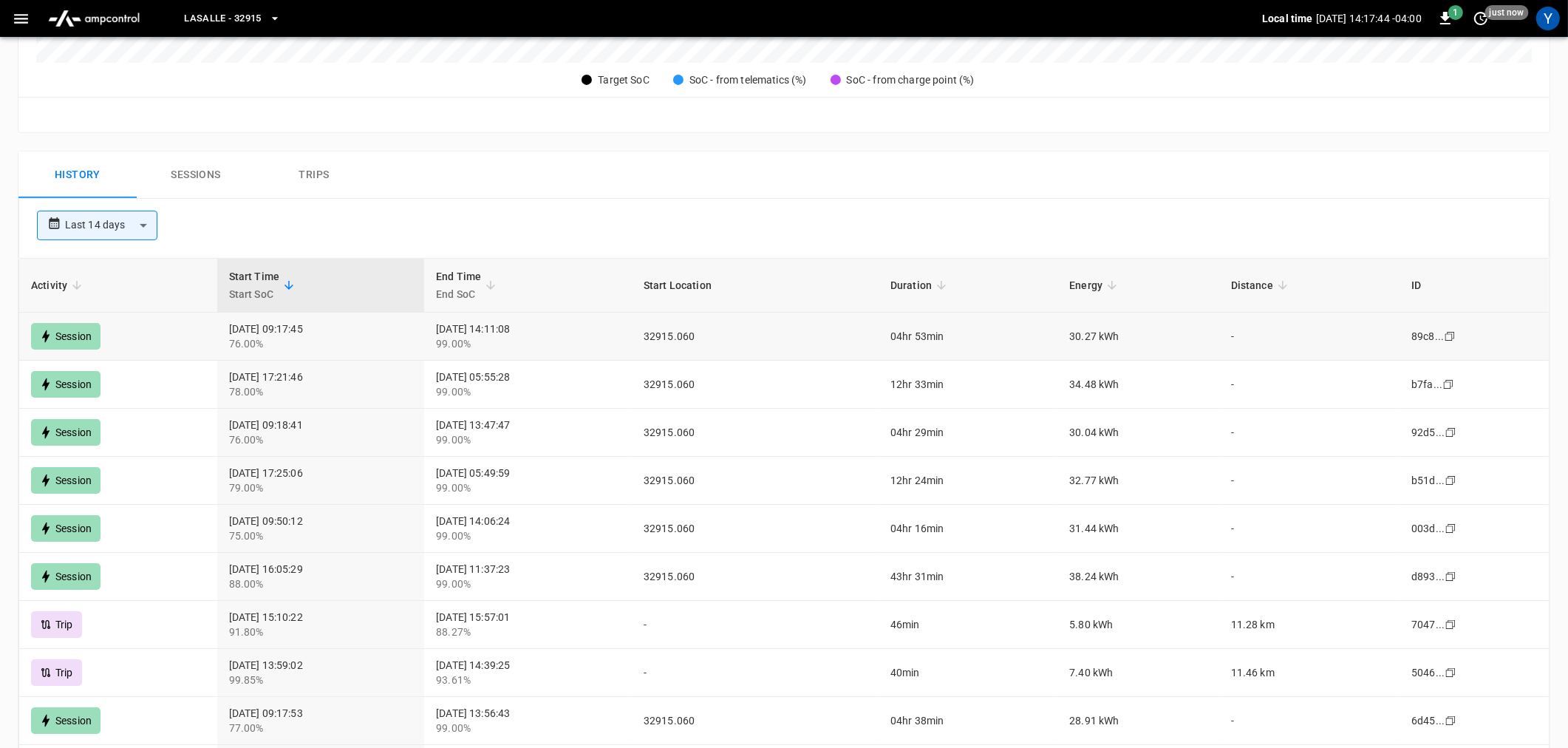
click at [229, 330] on td "2025-09-04 09:17:45 76.00%" at bounding box center [321, 337] width 208 height 48
click at [489, 330] on td "2025-09-04 14:11:08 99.00%" at bounding box center [527, 337] width 208 height 48
drag, startPoint x: 1066, startPoint y: 333, endPoint x: 1158, endPoint y: 328, distance: 92.1
click at [1158, 328] on tr "Session 2025-09-04 09:17:45 76.00% 2025-09-04 14:11:08 99.00% 32915.060 04hr 53…" at bounding box center [784, 337] width 1529 height 48
click at [1159, 337] on td "30.27 kWh" at bounding box center [1138, 337] width 162 height 48
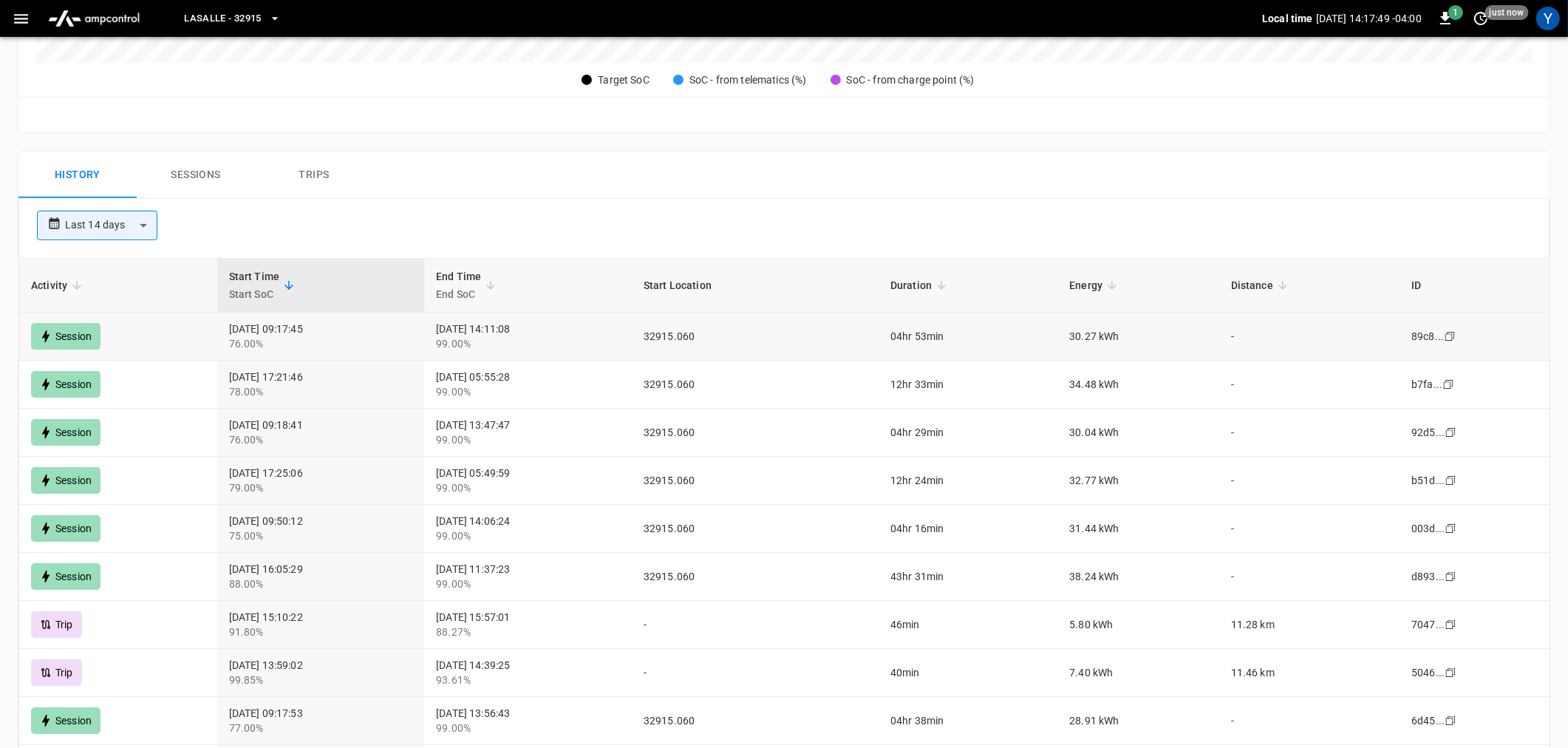
click at [1156, 339] on td "30.27 kWh" at bounding box center [1138, 337] width 162 height 48
drag, startPoint x: 1155, startPoint y: 344, endPoint x: 1051, endPoint y: 343, distance: 104.0
click at [1051, 343] on tr "Session 2025-09-04 09:17:45 76.00% 2025-09-04 14:11:08 99.00% 32915.060 04hr 53…" at bounding box center [784, 337] width 1529 height 48
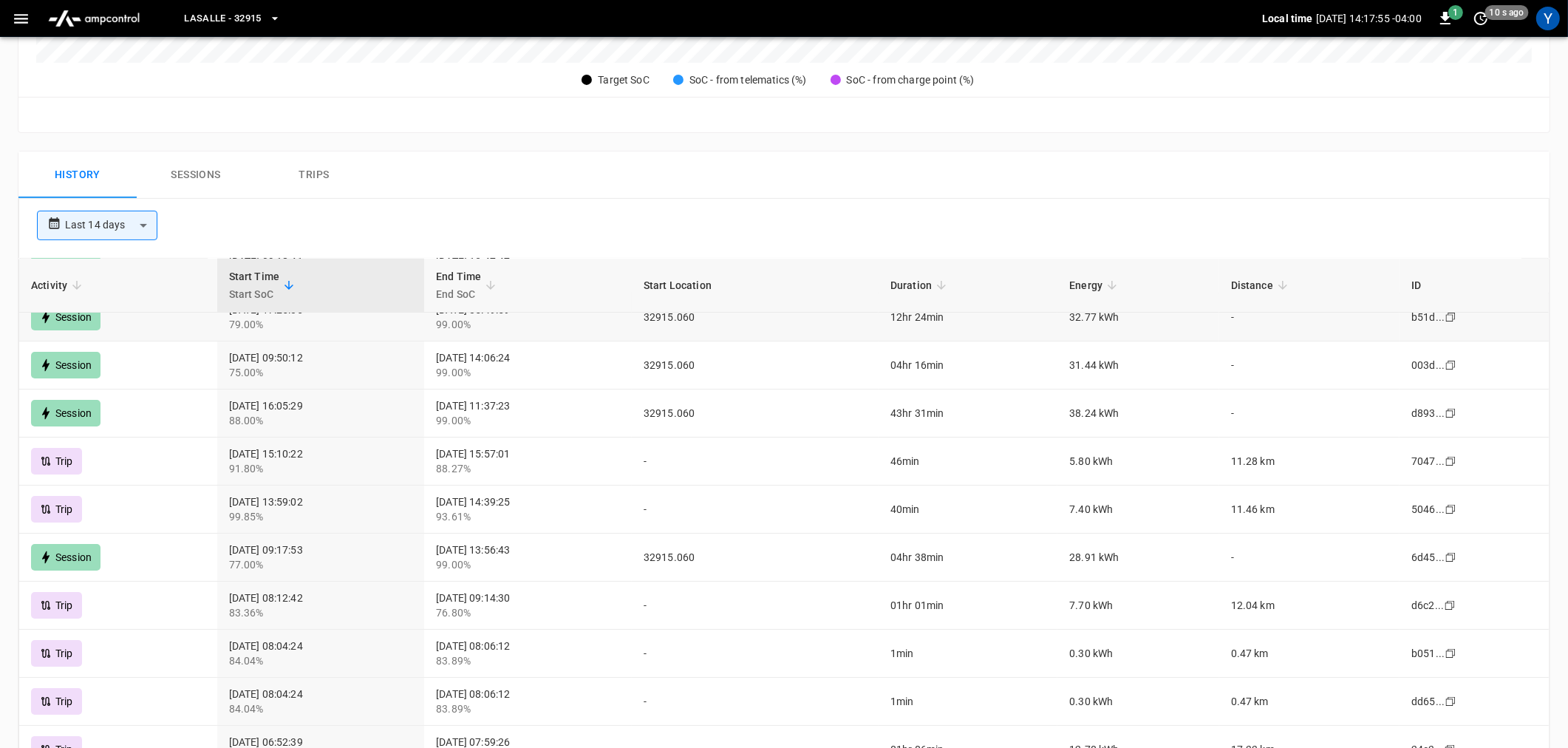
scroll to position [165, 0]
drag, startPoint x: 216, startPoint y: 454, endPoint x: 1136, endPoint y: 457, distance: 920.0
click at [1136, 457] on tr "Trip 2025-08-29 15:10:22 91.80% 2025-08-29 15:57:01 88.27% - 46min 5.80 kWh 11.…" at bounding box center [784, 461] width 1529 height 48
click at [300, 461] on div "91.80%" at bounding box center [321, 467] width 184 height 15
click at [555, 462] on div "88.27%" at bounding box center [528, 467] width 184 height 15
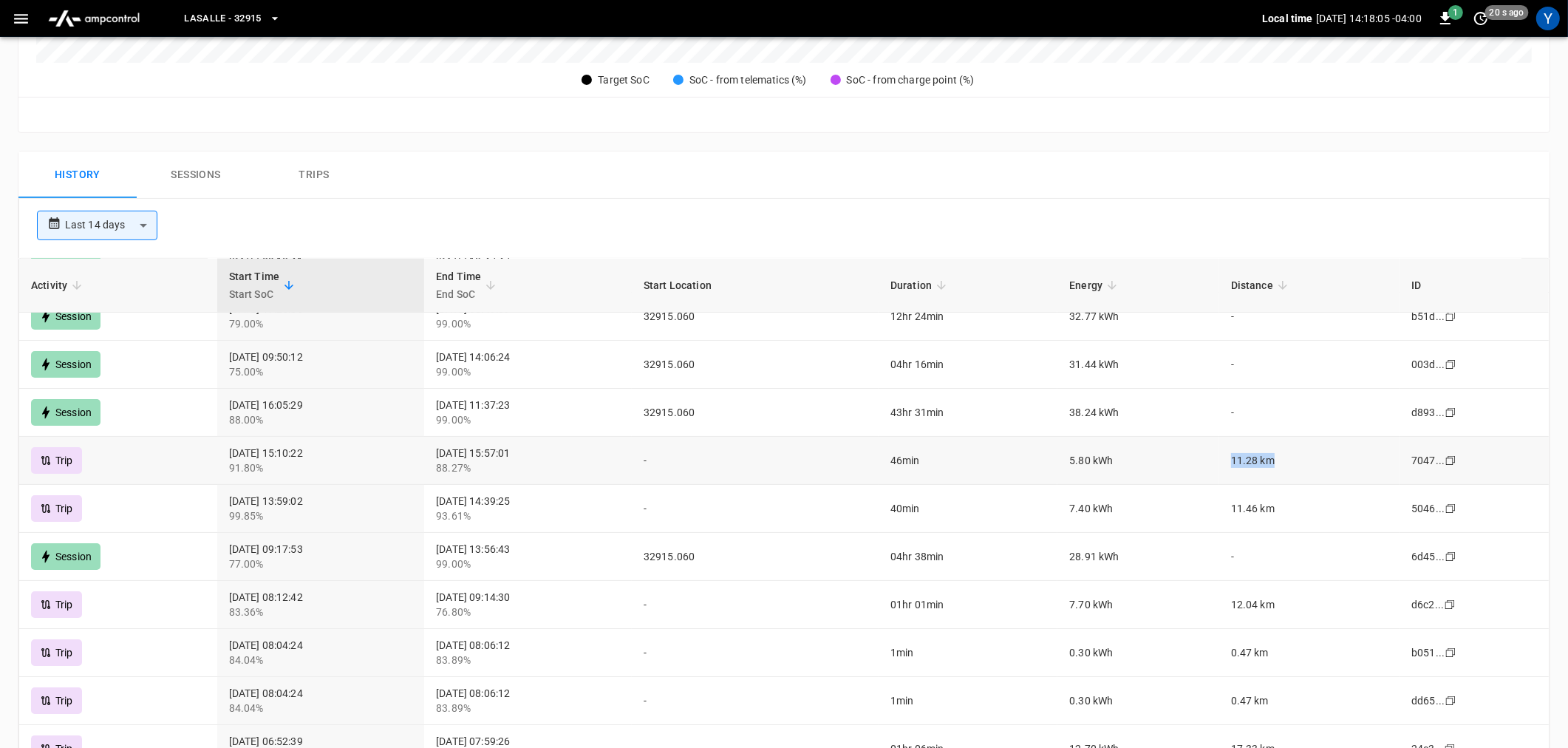
drag, startPoint x: 1238, startPoint y: 465, endPoint x: 1338, endPoint y: 452, distance: 100.8
click at [1338, 452] on td "11.28 km" at bounding box center [1309, 461] width 180 height 48
click at [1083, 465] on td "5.80 kWh" at bounding box center [1138, 461] width 162 height 48
drag, startPoint x: 1080, startPoint y: 465, endPoint x: 1135, endPoint y: 462, distance: 55.1
click at [1135, 462] on td "5.80 kWh" at bounding box center [1138, 461] width 162 height 48
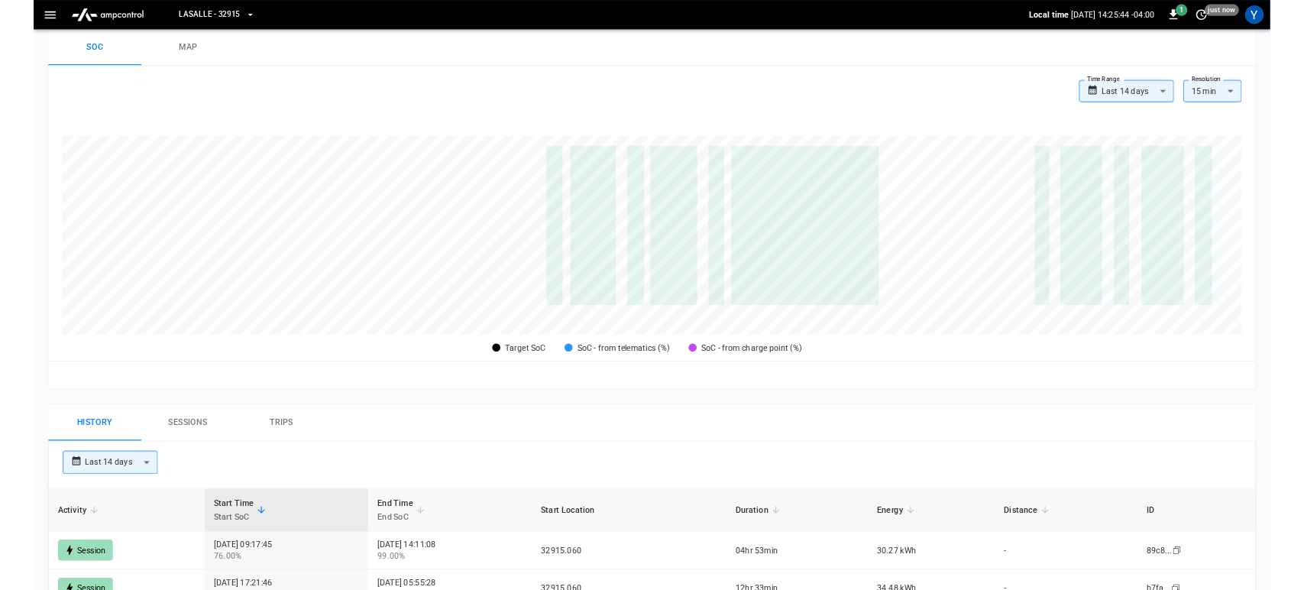
scroll to position [0, 0]
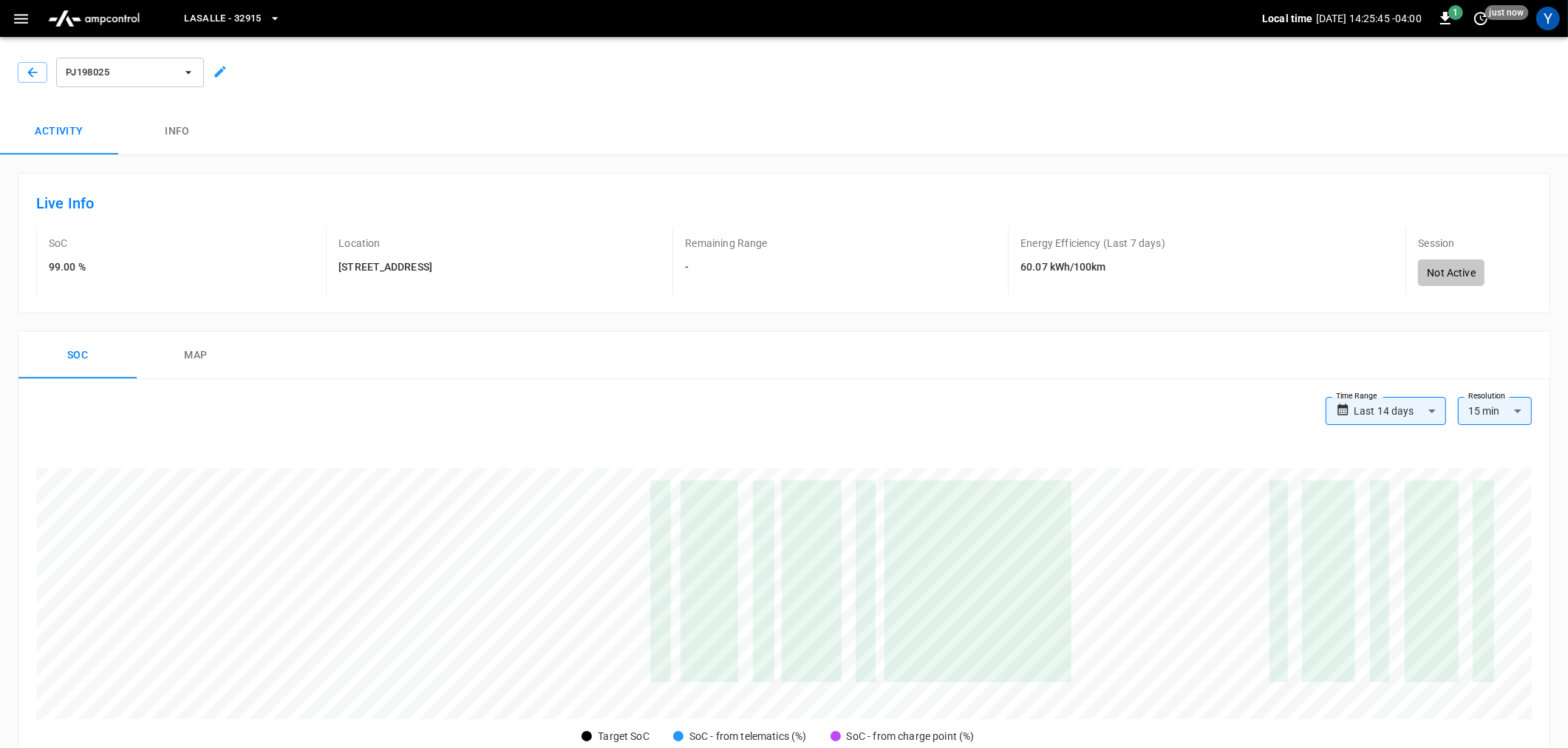
click at [39, 9] on button "menu" at bounding box center [93, 18] width 115 height 37
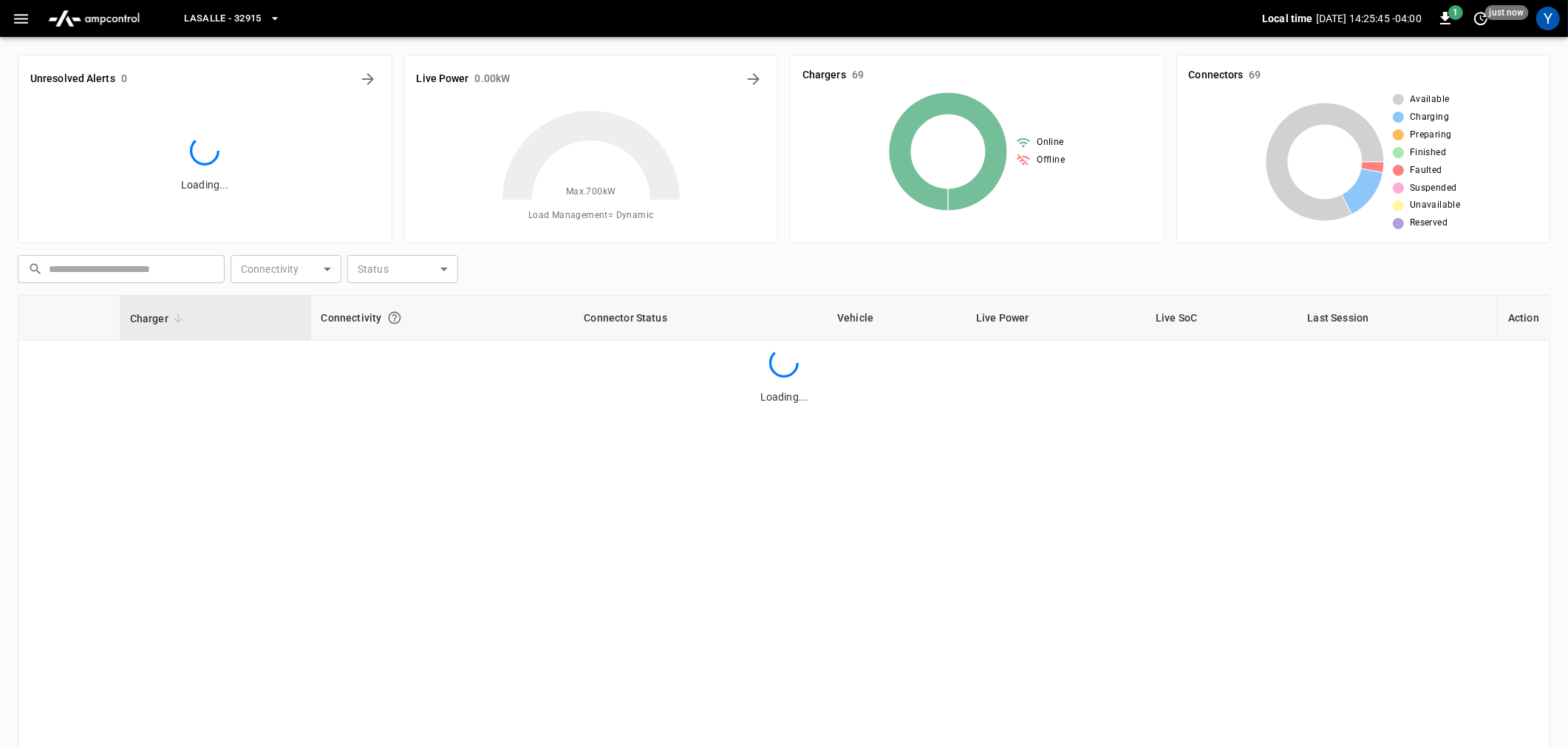
click at [26, 15] on icon "button" at bounding box center [21, 19] width 15 height 10
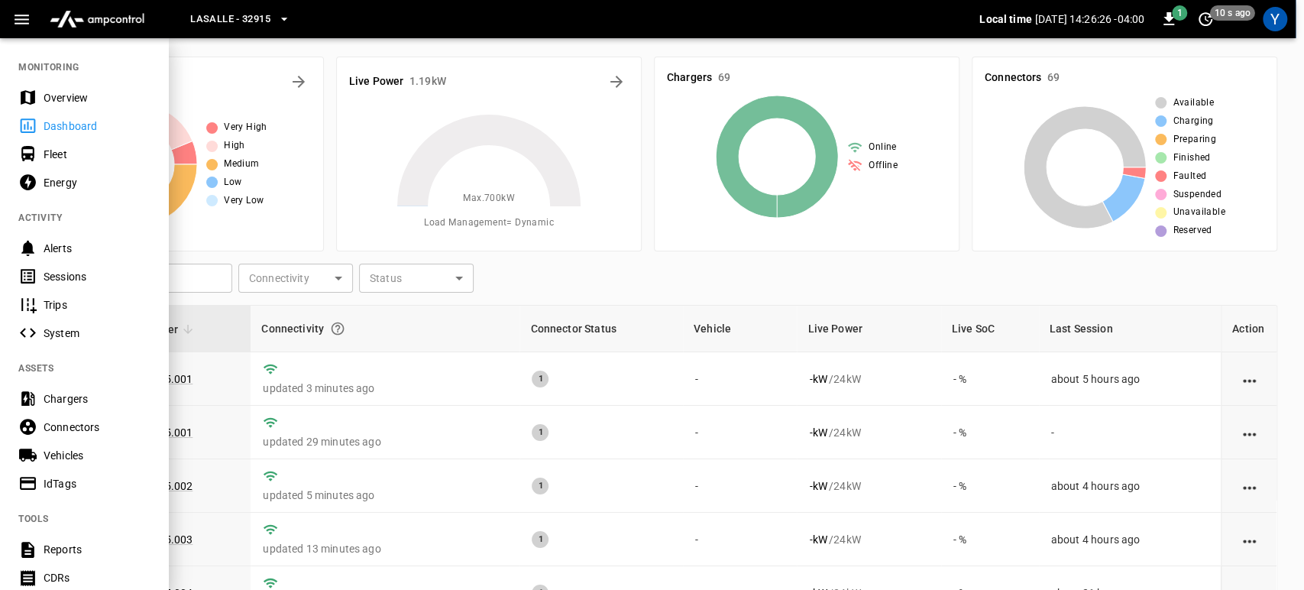
click at [67, 457] on div "Vehicles" at bounding box center [97, 455] width 106 height 15
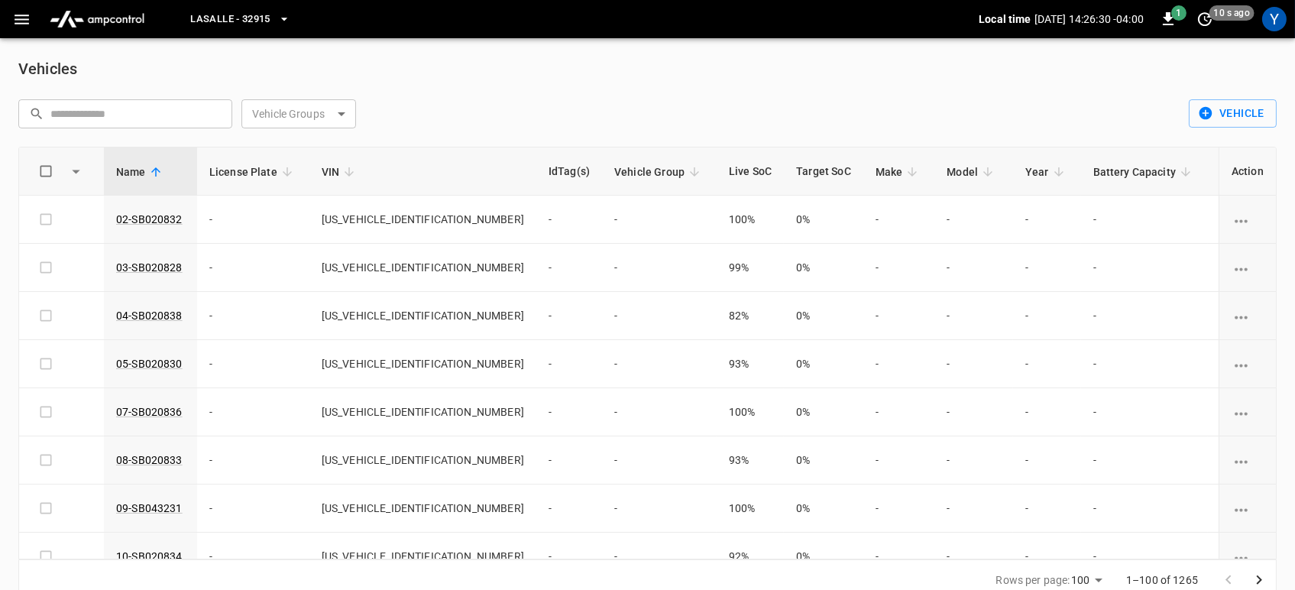
click at [1243, 171] on th "Action" at bounding box center [1246, 171] width 57 height 48
click at [8, 27] on button "button" at bounding box center [21, 19] width 31 height 28
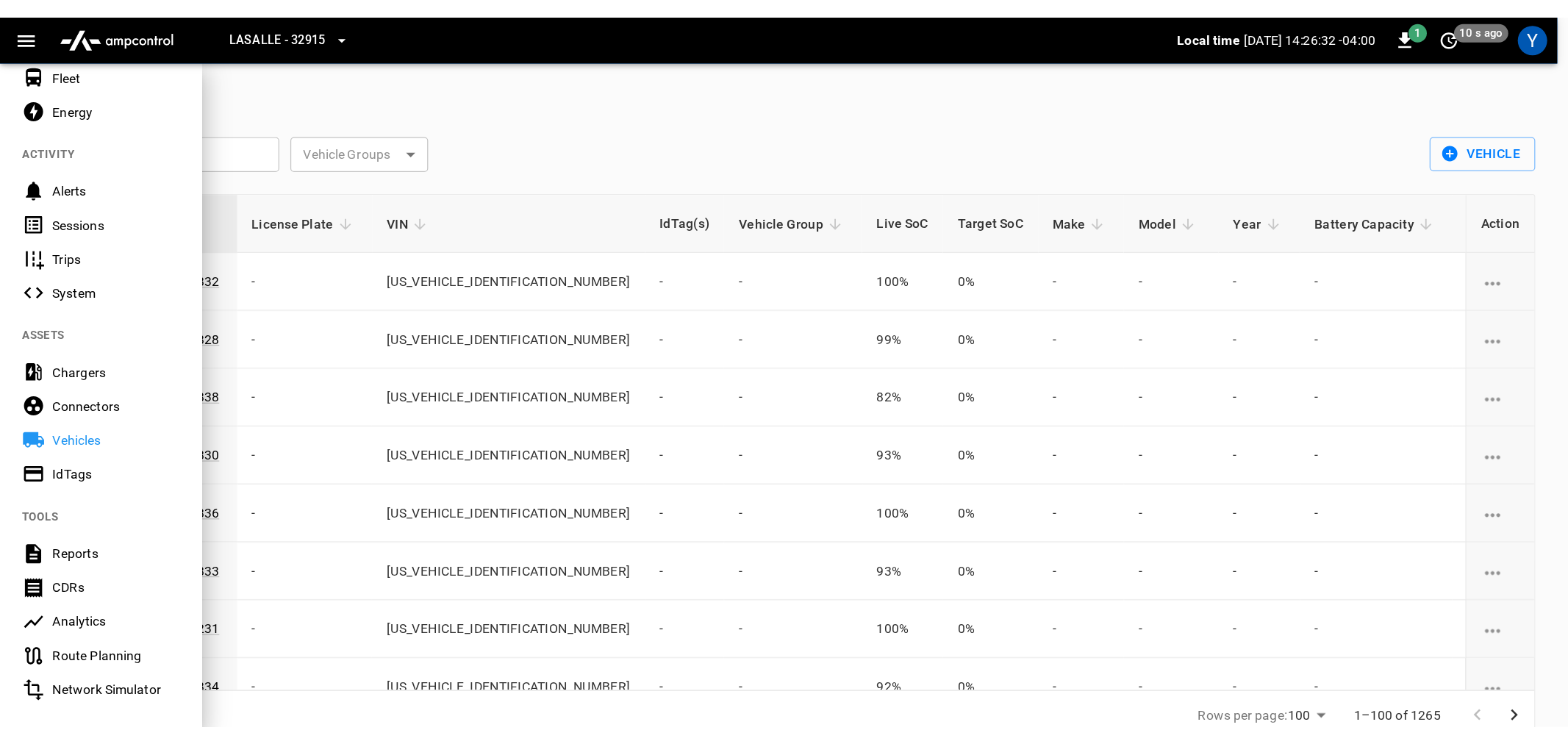
scroll to position [280, 0]
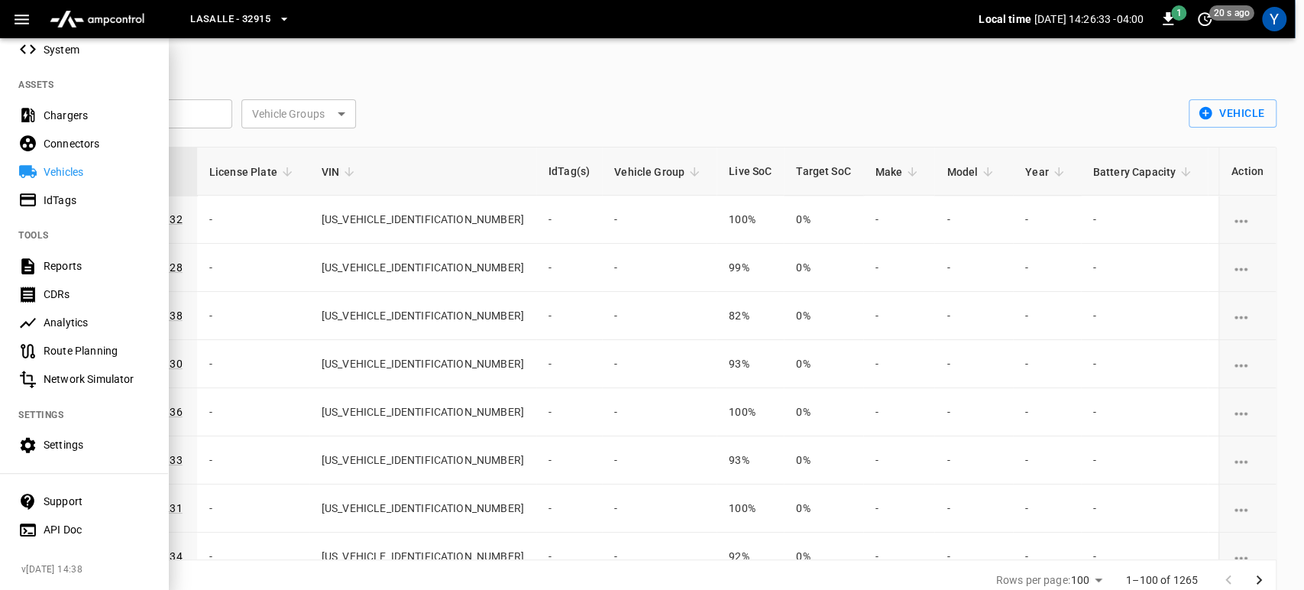
click at [79, 258] on div "Reports" at bounding box center [97, 265] width 106 height 15
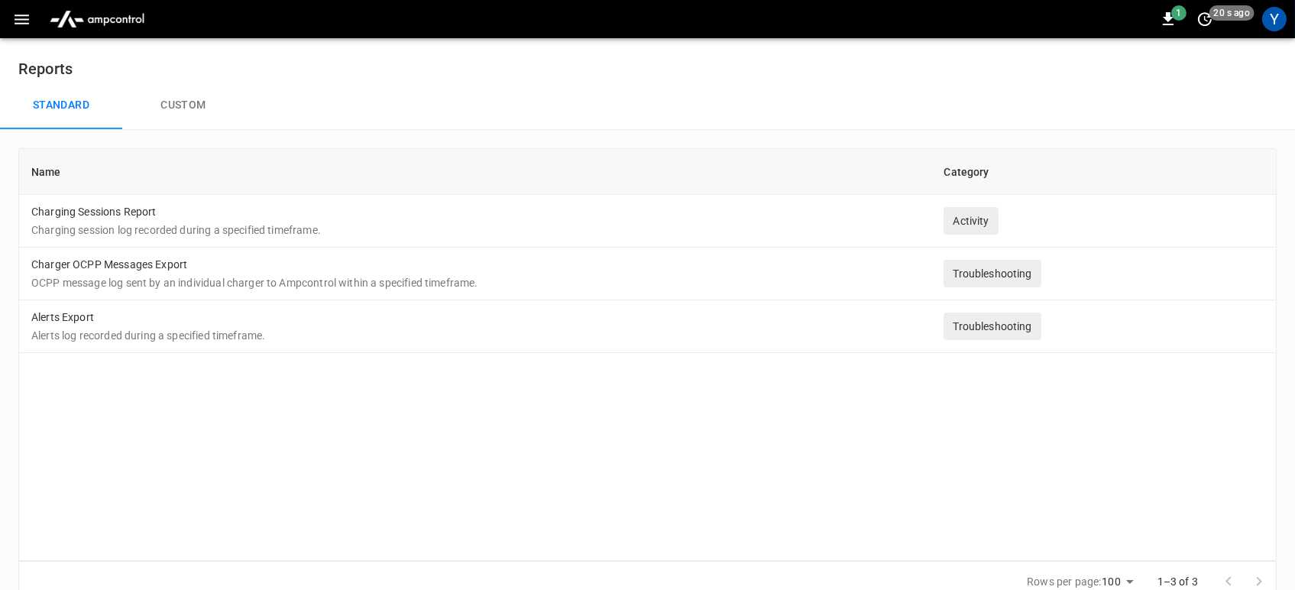
click at [194, 108] on button "Custom" at bounding box center [183, 105] width 122 height 49
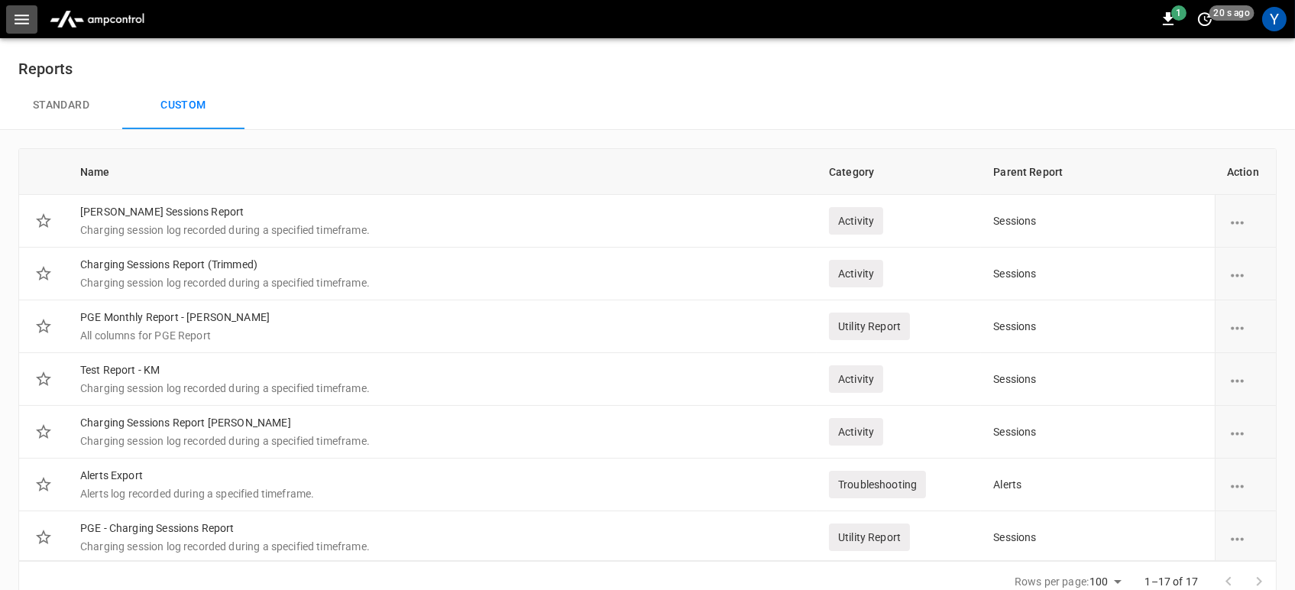
click at [17, 22] on icon "button" at bounding box center [21, 19] width 19 height 19
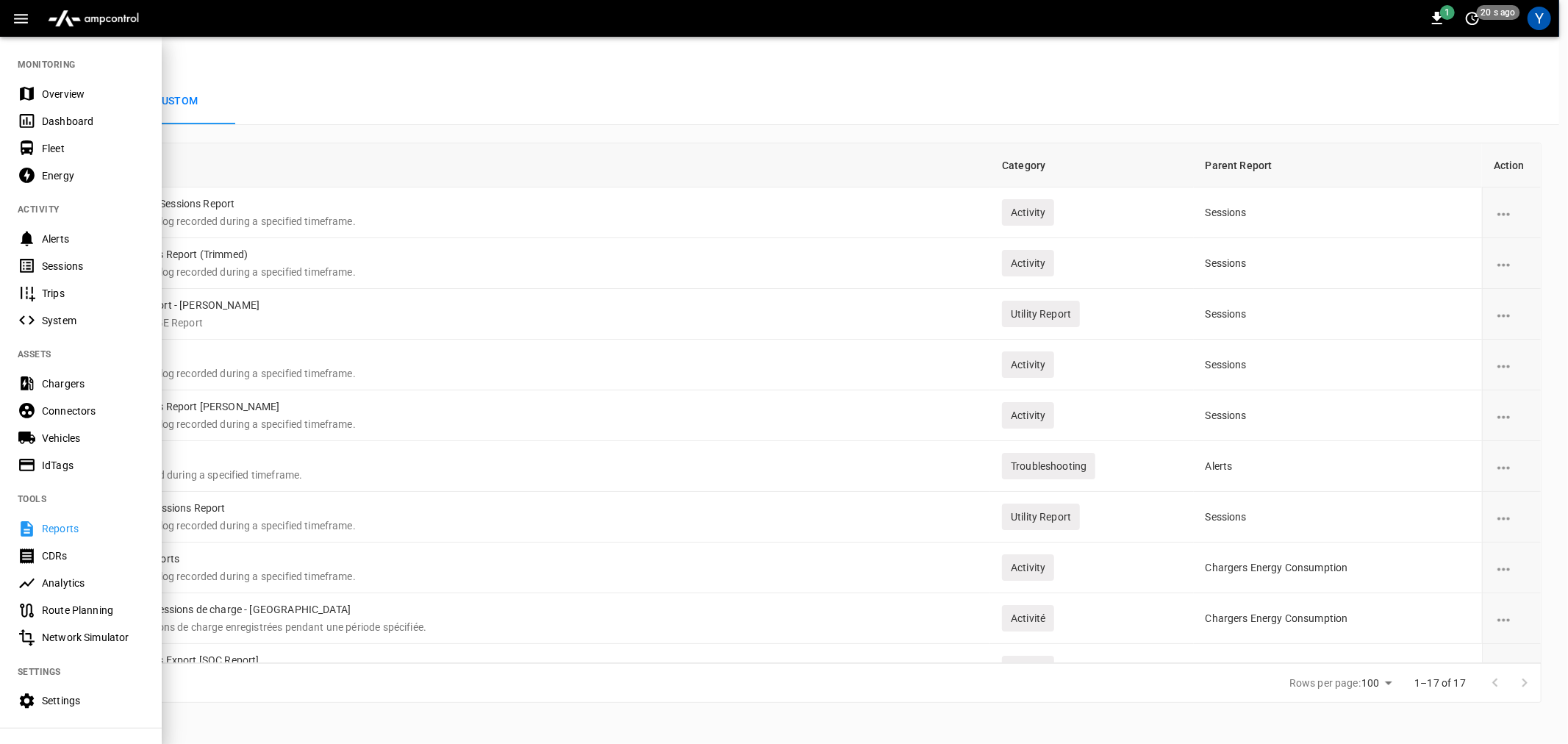
click at [20, 14] on icon "button" at bounding box center [21, 19] width 14 height 10
